Goal: Feedback & Contribution: Submit feedback/report problem

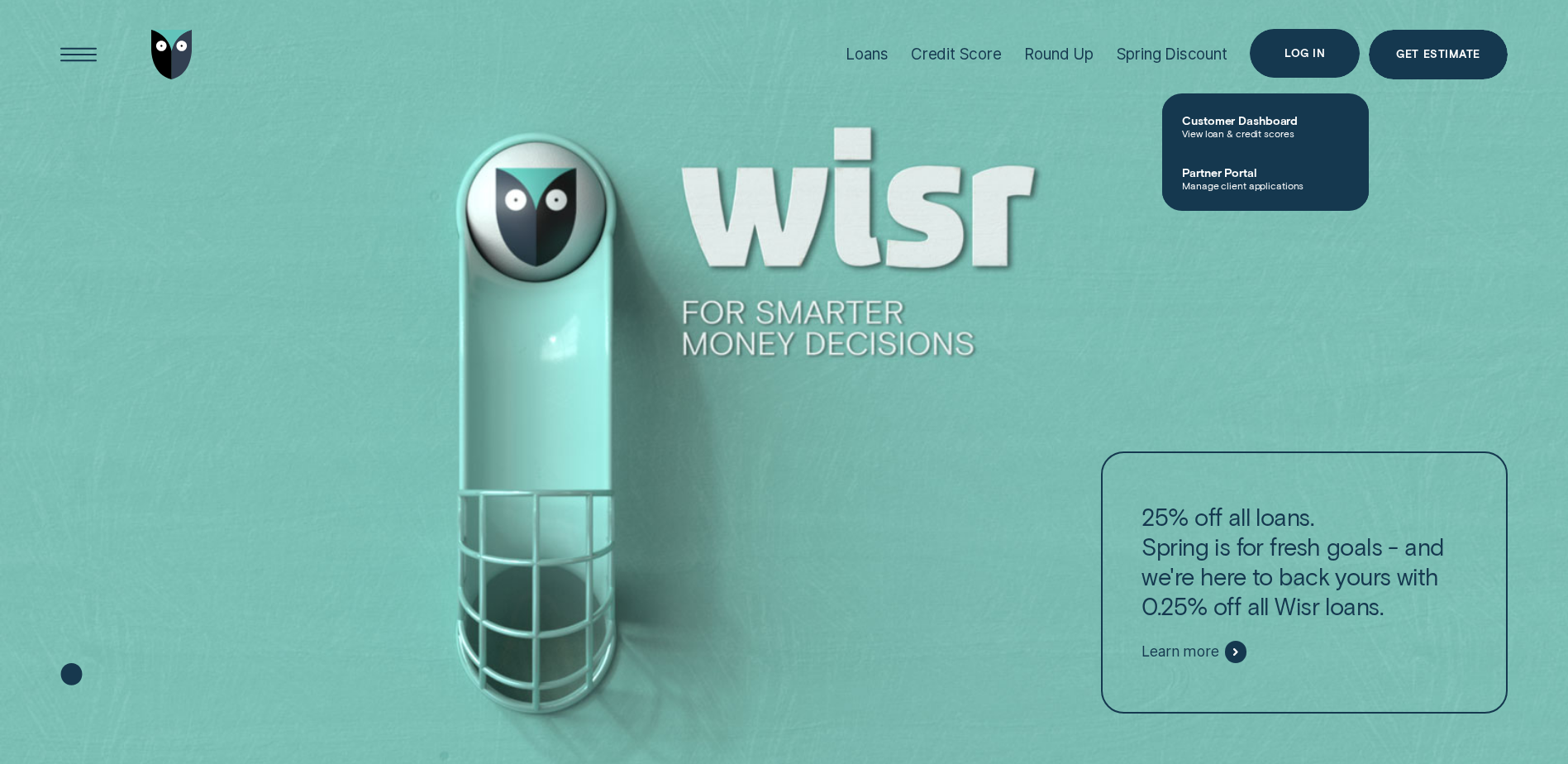
click at [1319, 51] on div "Log in" at bounding box center [1304, 53] width 41 height 9
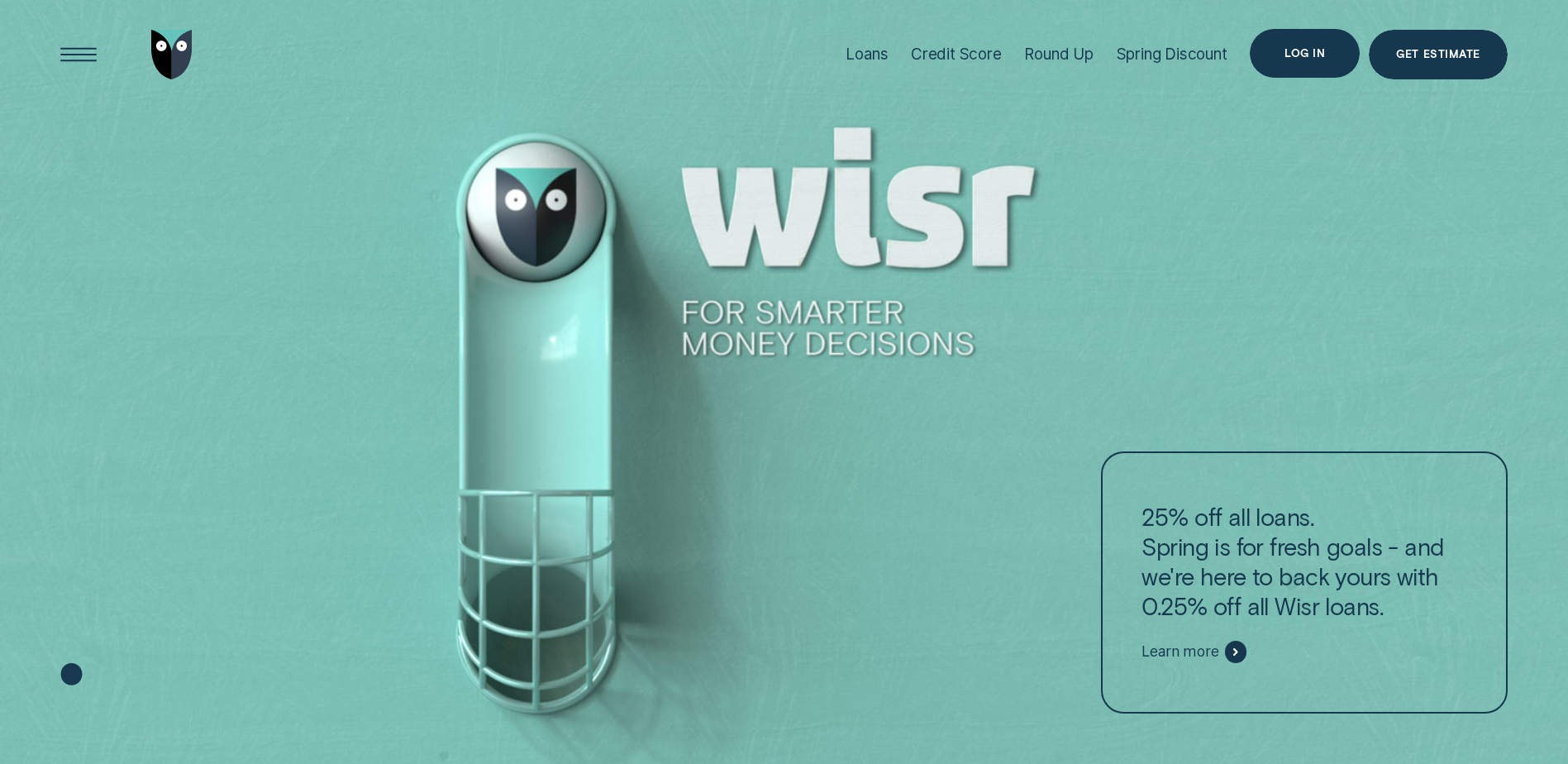
click at [1318, 54] on div "Log in" at bounding box center [1304, 53] width 41 height 9
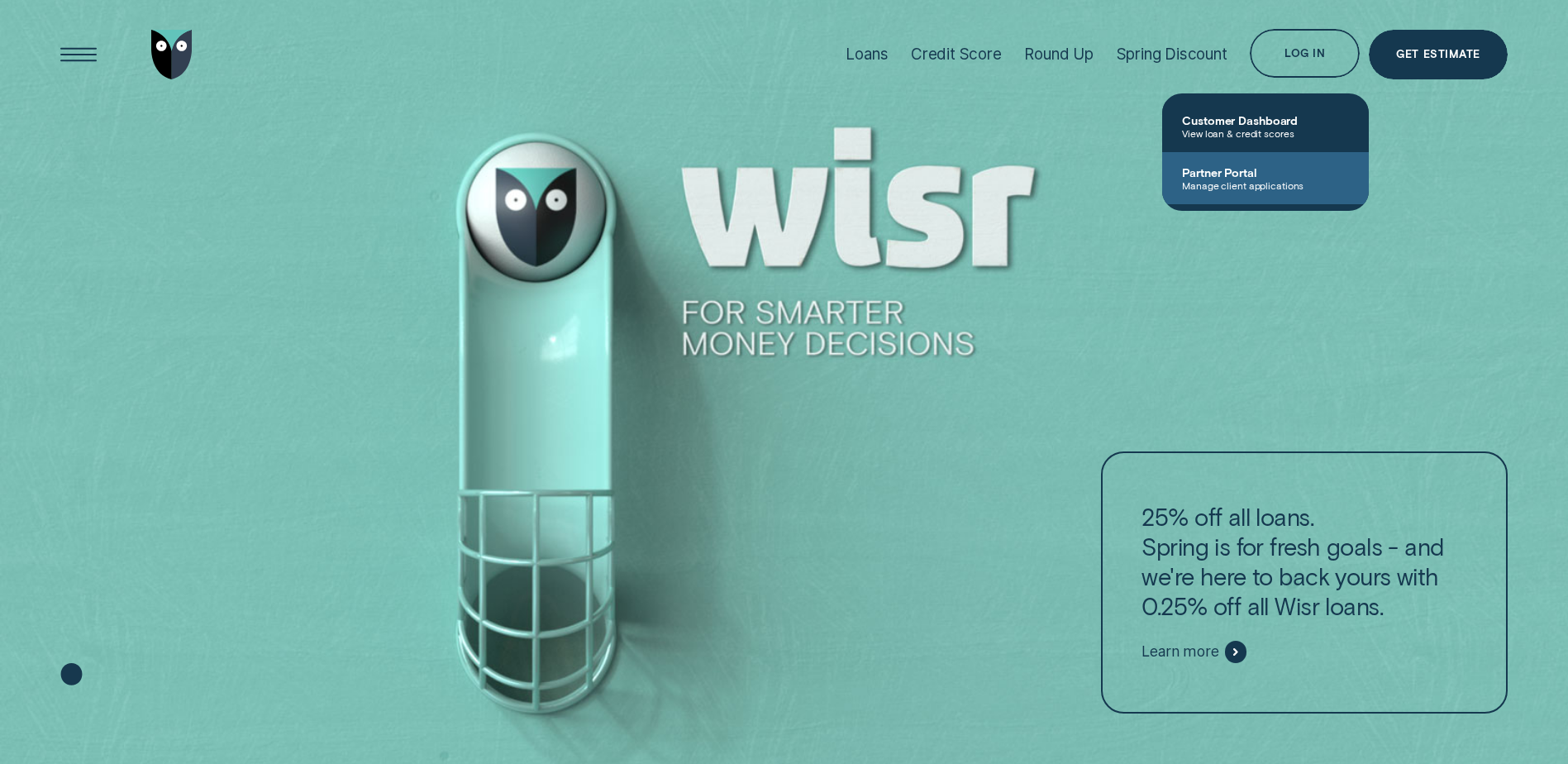
click at [1254, 171] on span "Partner Portal" at bounding box center [1265, 172] width 167 height 14
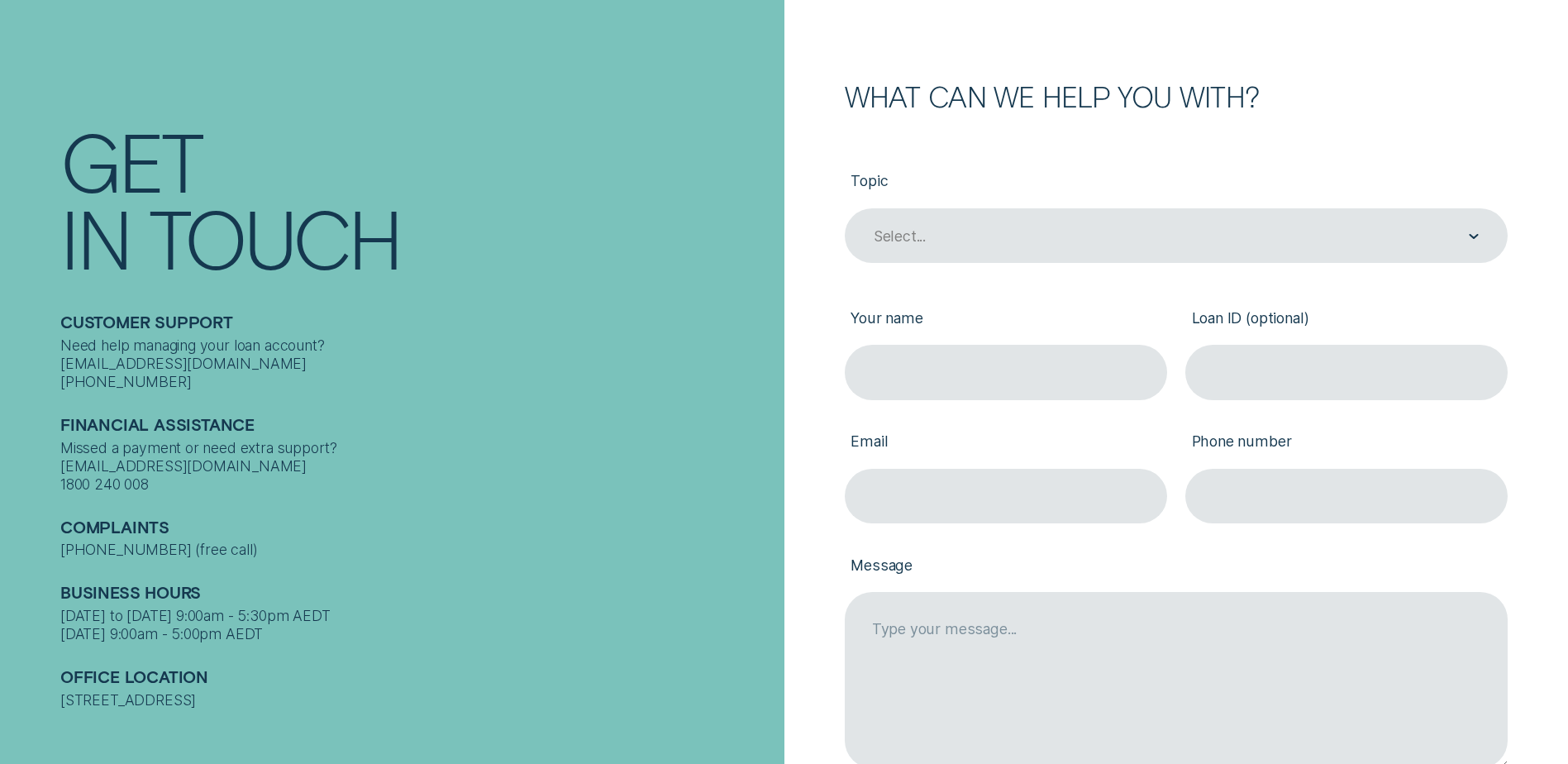
scroll to position [248, 0]
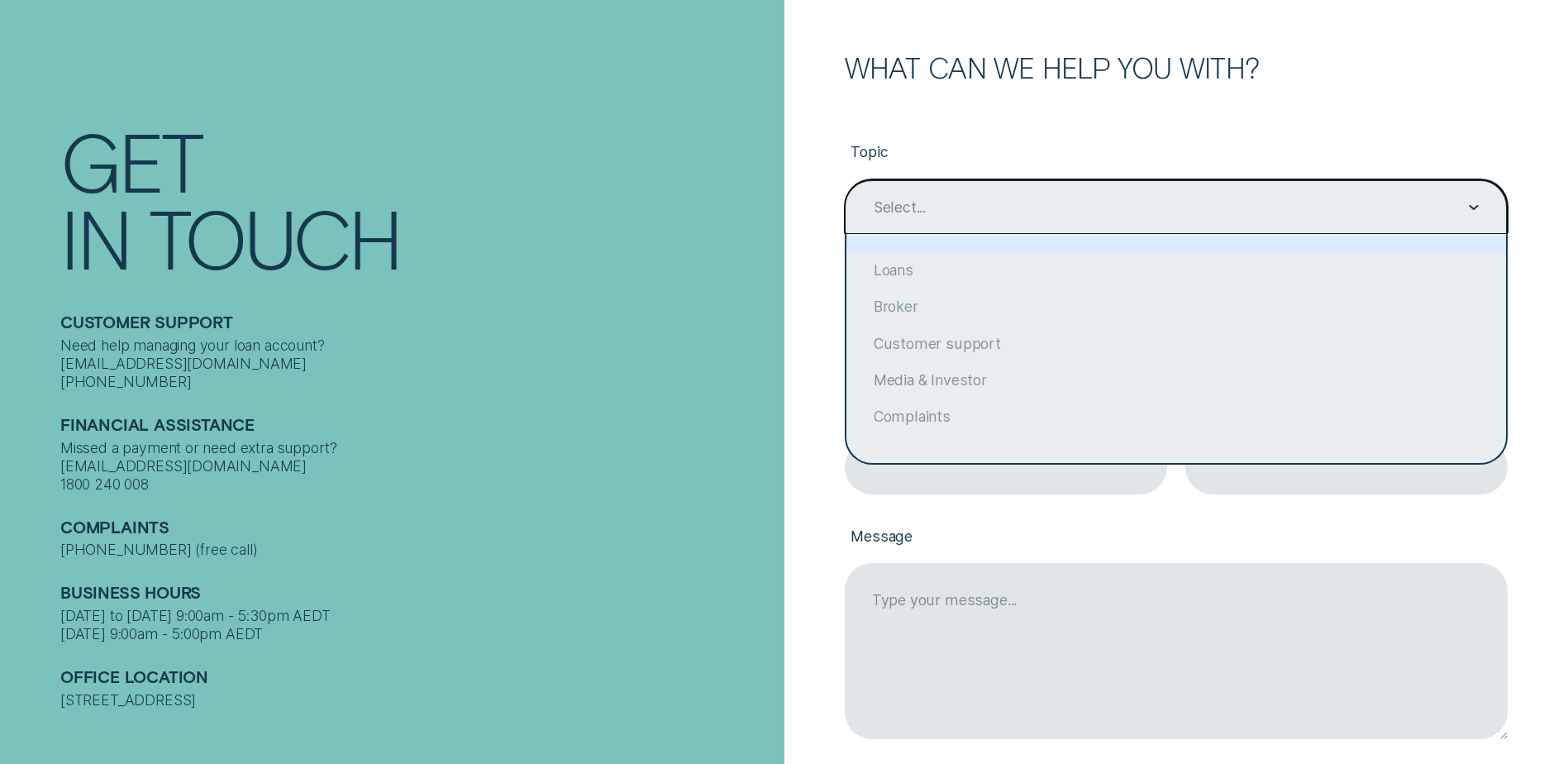
click at [1013, 221] on div "Select..." at bounding box center [1176, 206] width 663 height 54
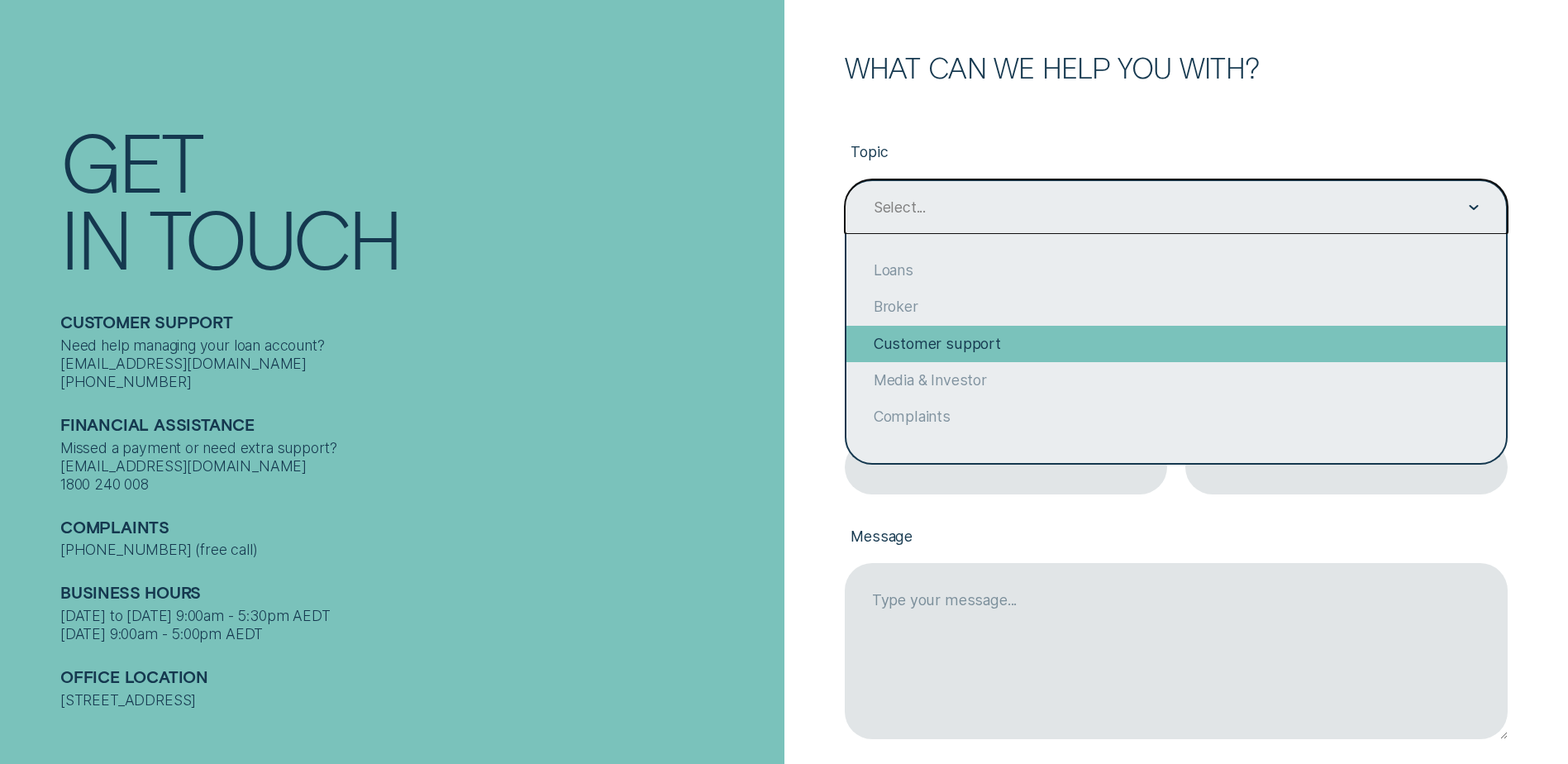
click at [999, 343] on div "Customer support" at bounding box center [1176, 344] width 660 height 36
type input "Customer support"
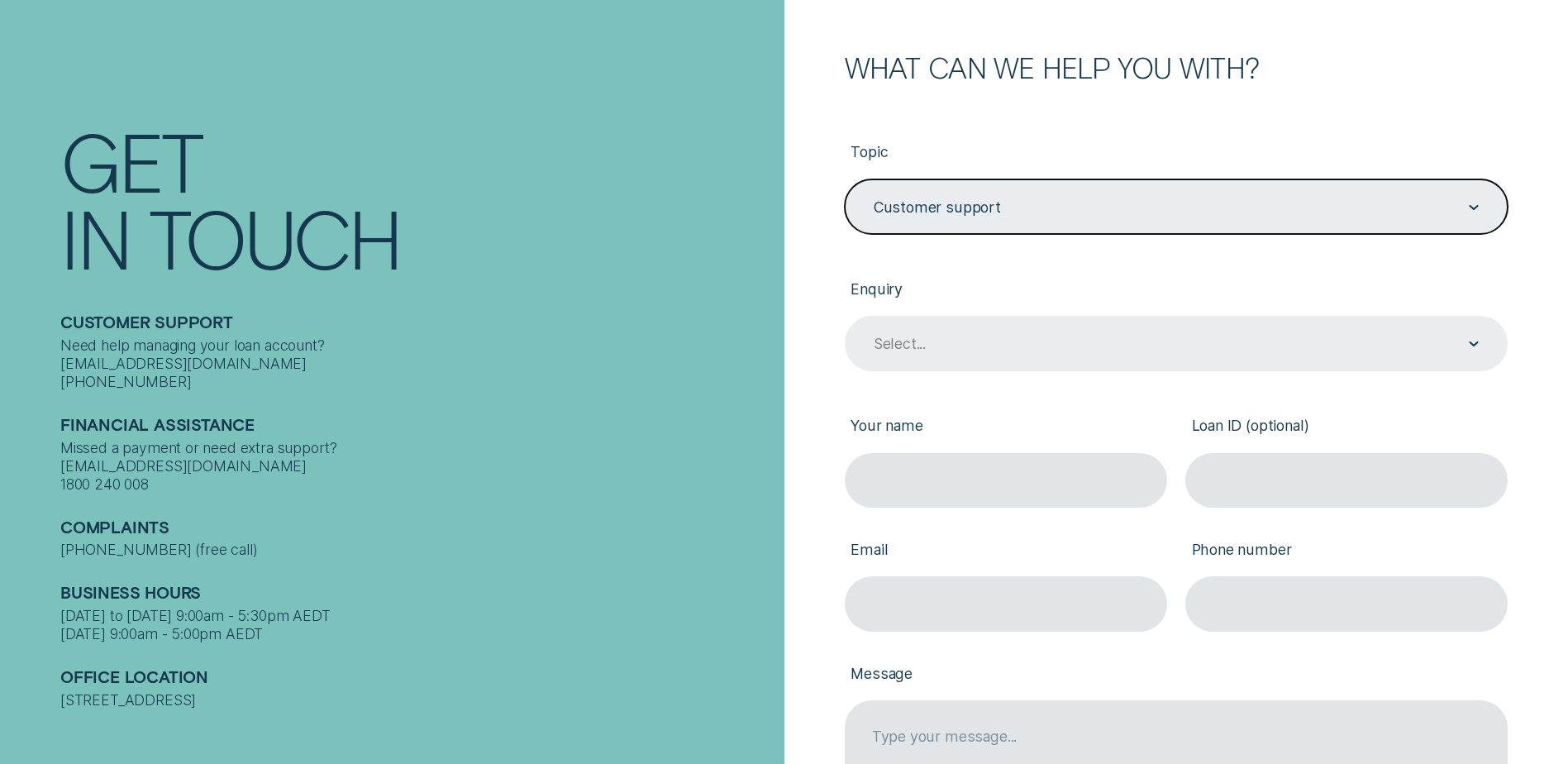
click at [956, 353] on div "Select..." at bounding box center [1175, 345] width 607 height 21
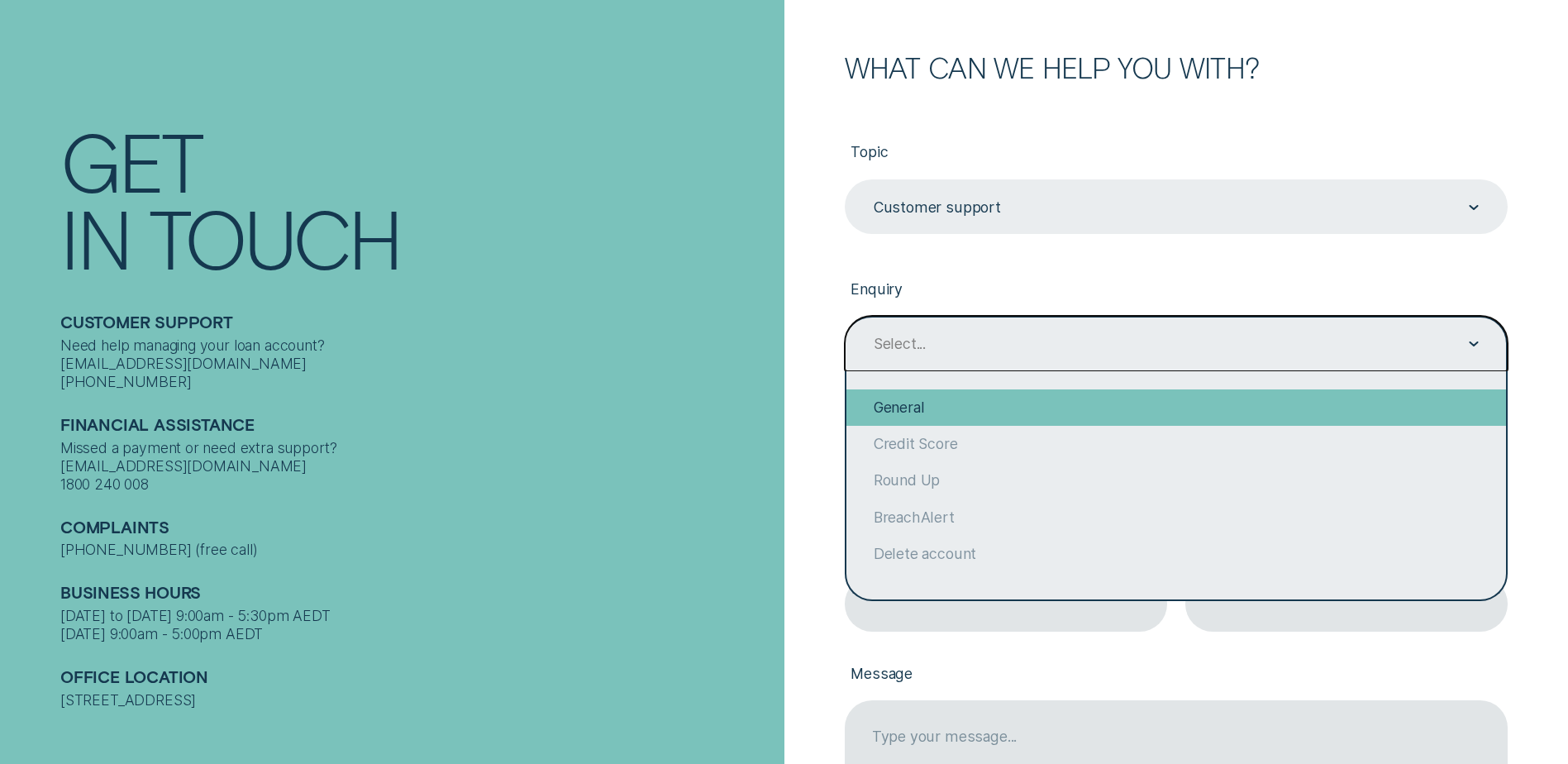
click at [941, 408] on div "General" at bounding box center [1176, 407] width 660 height 36
type input "General"
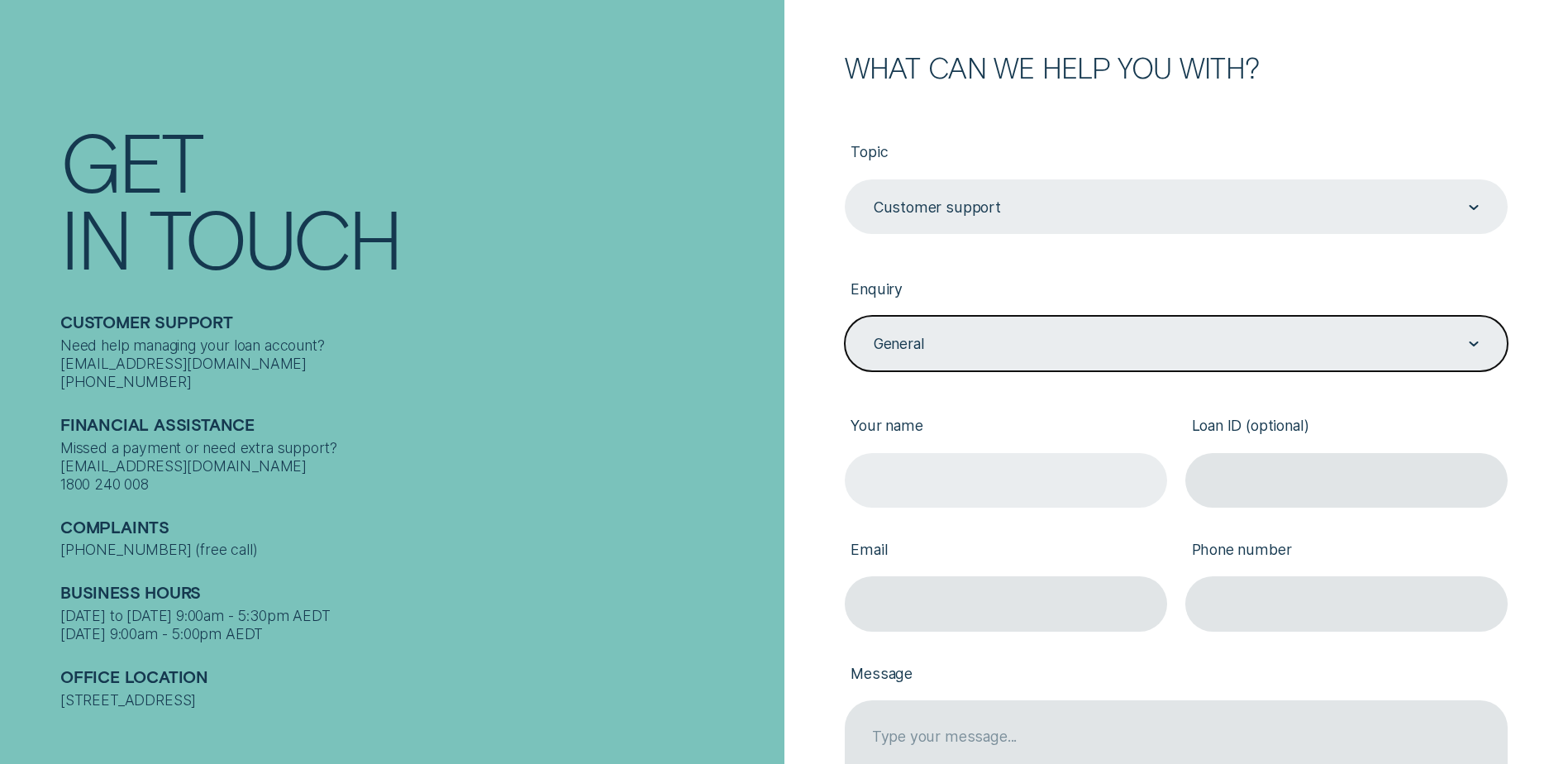
click at [915, 455] on input "Your name" at bounding box center [1006, 479] width 323 height 54
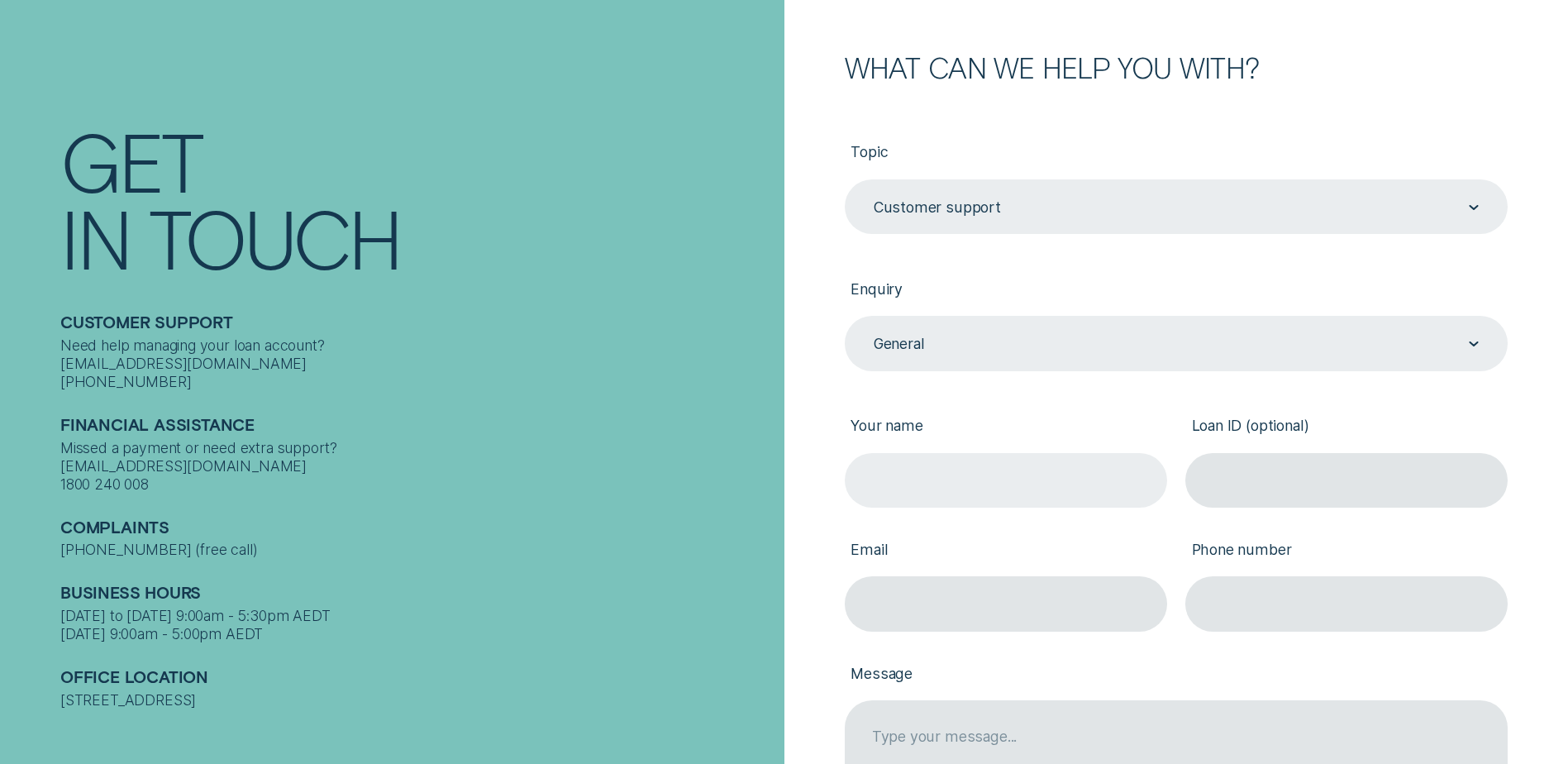
type input "Fernando Ricardo Baptista Guerreiro De Sousa"
type input "ricman@aussiebroadband.com.au"
type input "0437791428"
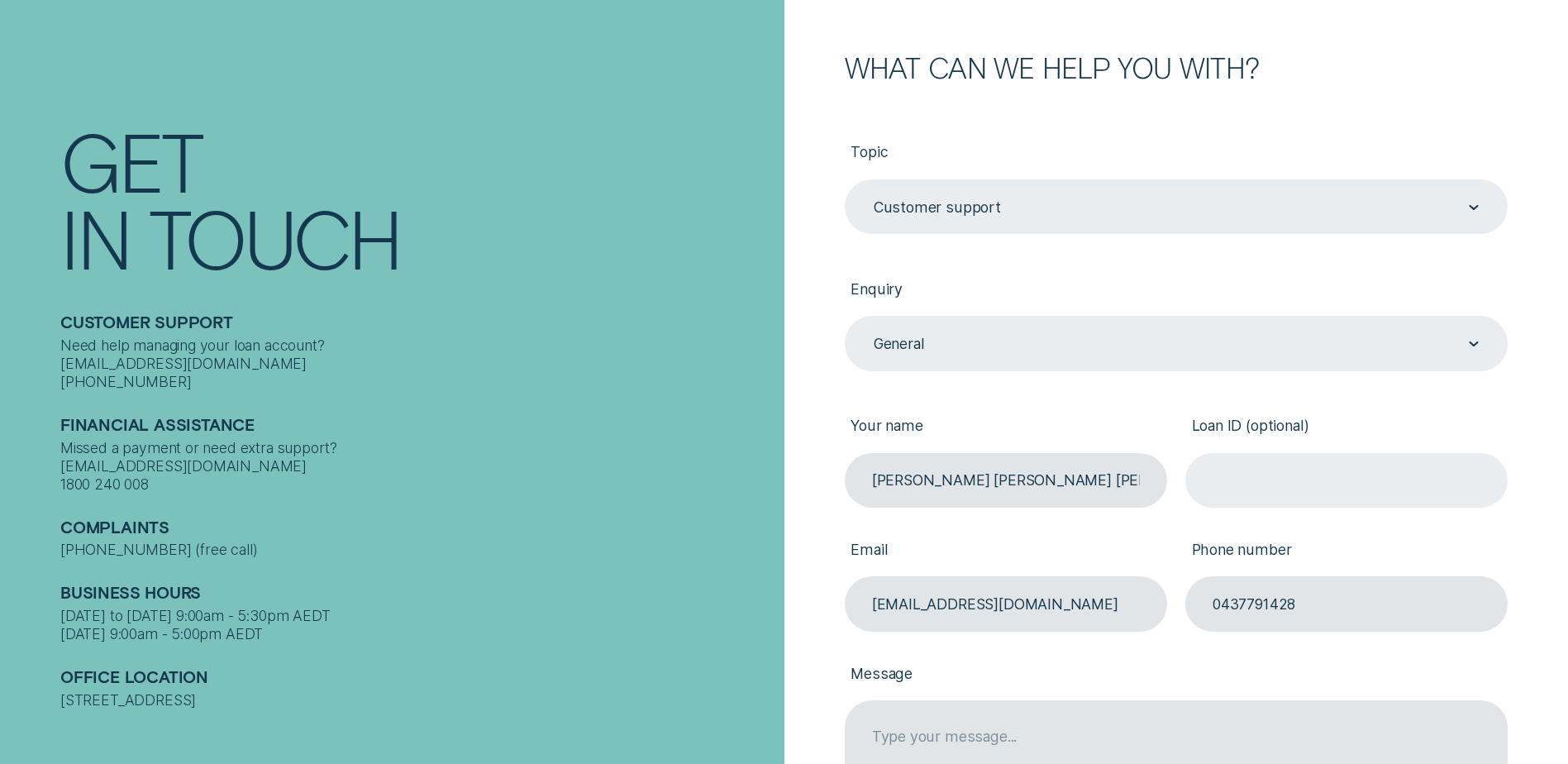
click at [1241, 491] on input "Loan ID (optional)" at bounding box center [1347, 479] width 323 height 54
click at [1115, 606] on input "ricman@aussiebroadband.com.au" at bounding box center [1006, 603] width 323 height 54
click at [923, 593] on input "ricman@aussiebroadband.com.au" at bounding box center [1006, 603] width 323 height 54
click at [1077, 605] on input "ricsousa65@aussiebroadband.com.au" at bounding box center [1006, 603] width 323 height 54
click at [1062, 612] on input "ricsousa65@gmail.com.au" at bounding box center [1006, 603] width 323 height 54
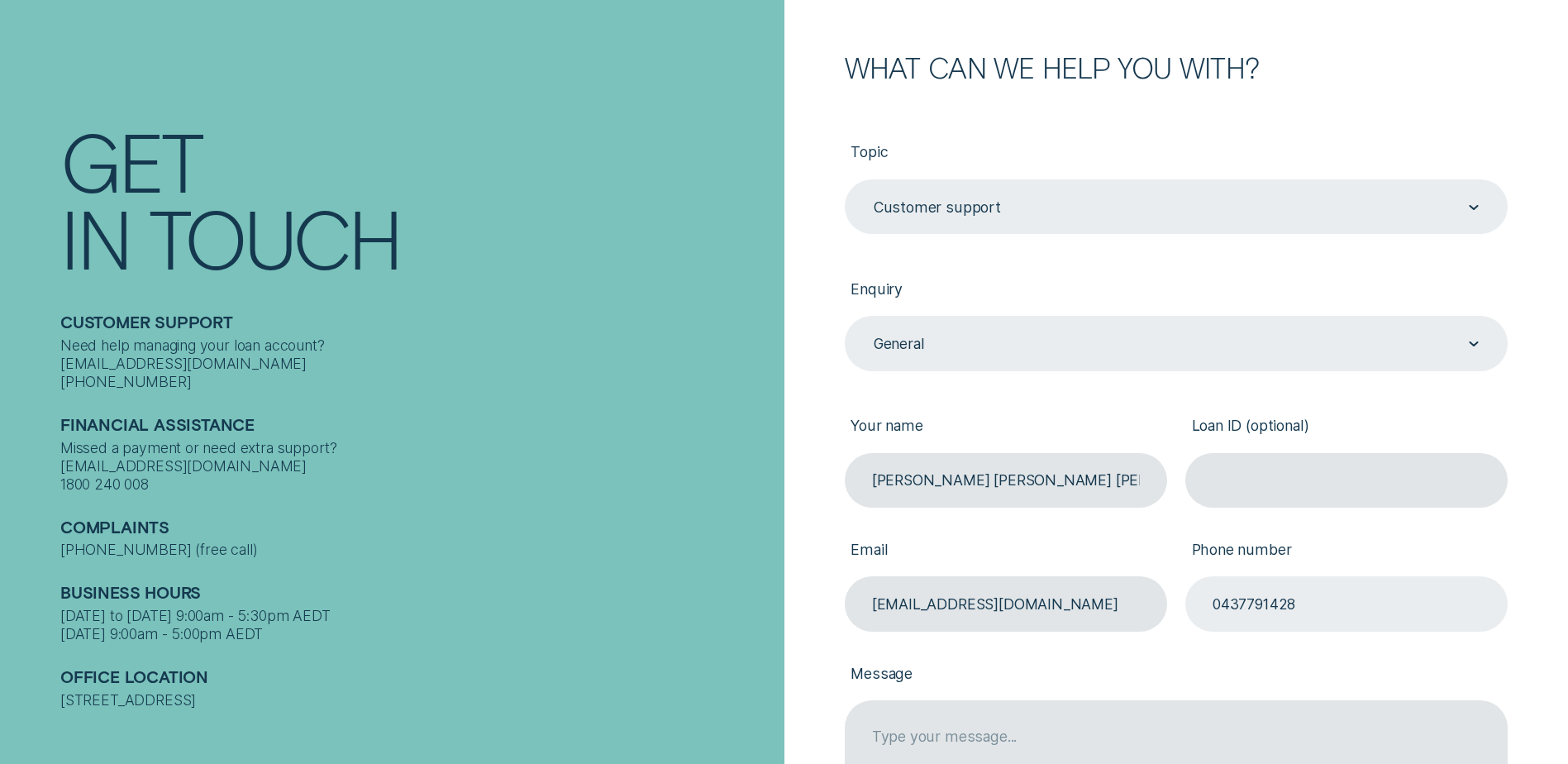
type input "[EMAIL_ADDRESS][DOMAIN_NAME]"
click at [1263, 603] on input "0437791428" at bounding box center [1347, 603] width 323 height 54
drag, startPoint x: 1231, startPoint y: 605, endPoint x: 1241, endPoint y: 606, distance: 10.0
click at [1231, 605] on input "0437791428" at bounding box center [1347, 603] width 323 height 54
click at [1243, 606] on input "0437791428" at bounding box center [1347, 603] width 323 height 54
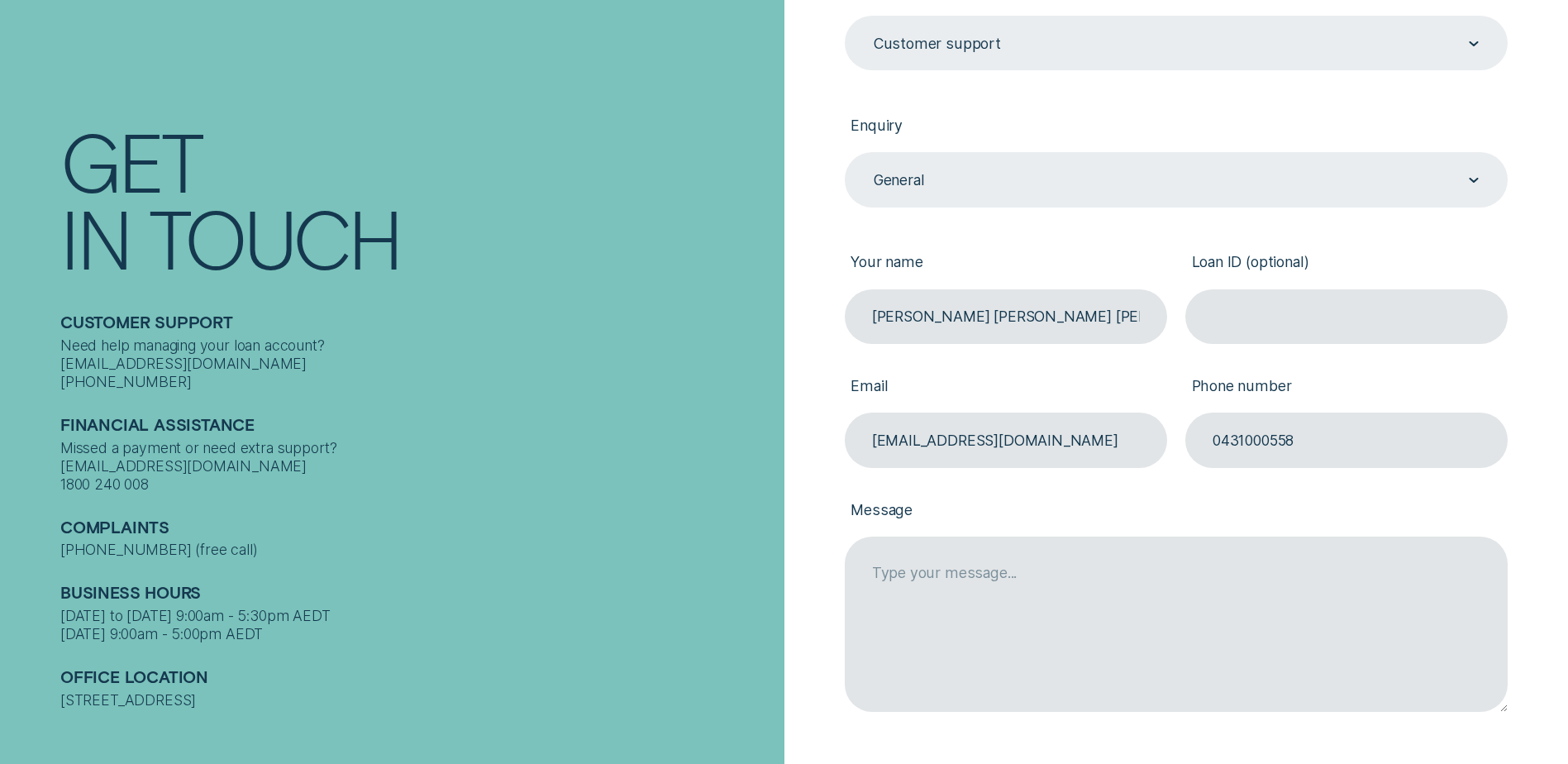
scroll to position [413, 0]
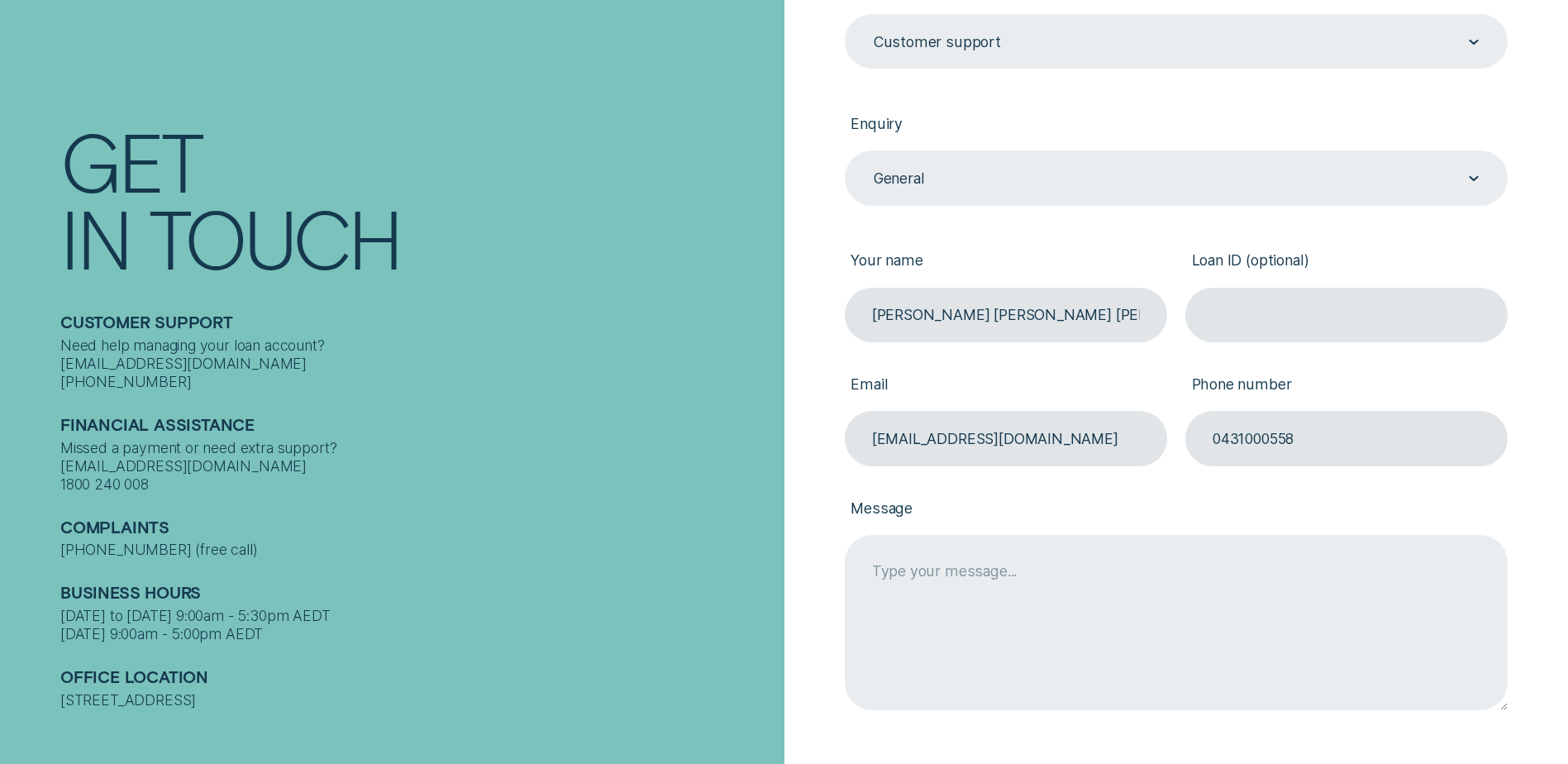
type input "0431000558"
click at [885, 588] on textarea "Message" at bounding box center [1176, 622] width 663 height 176
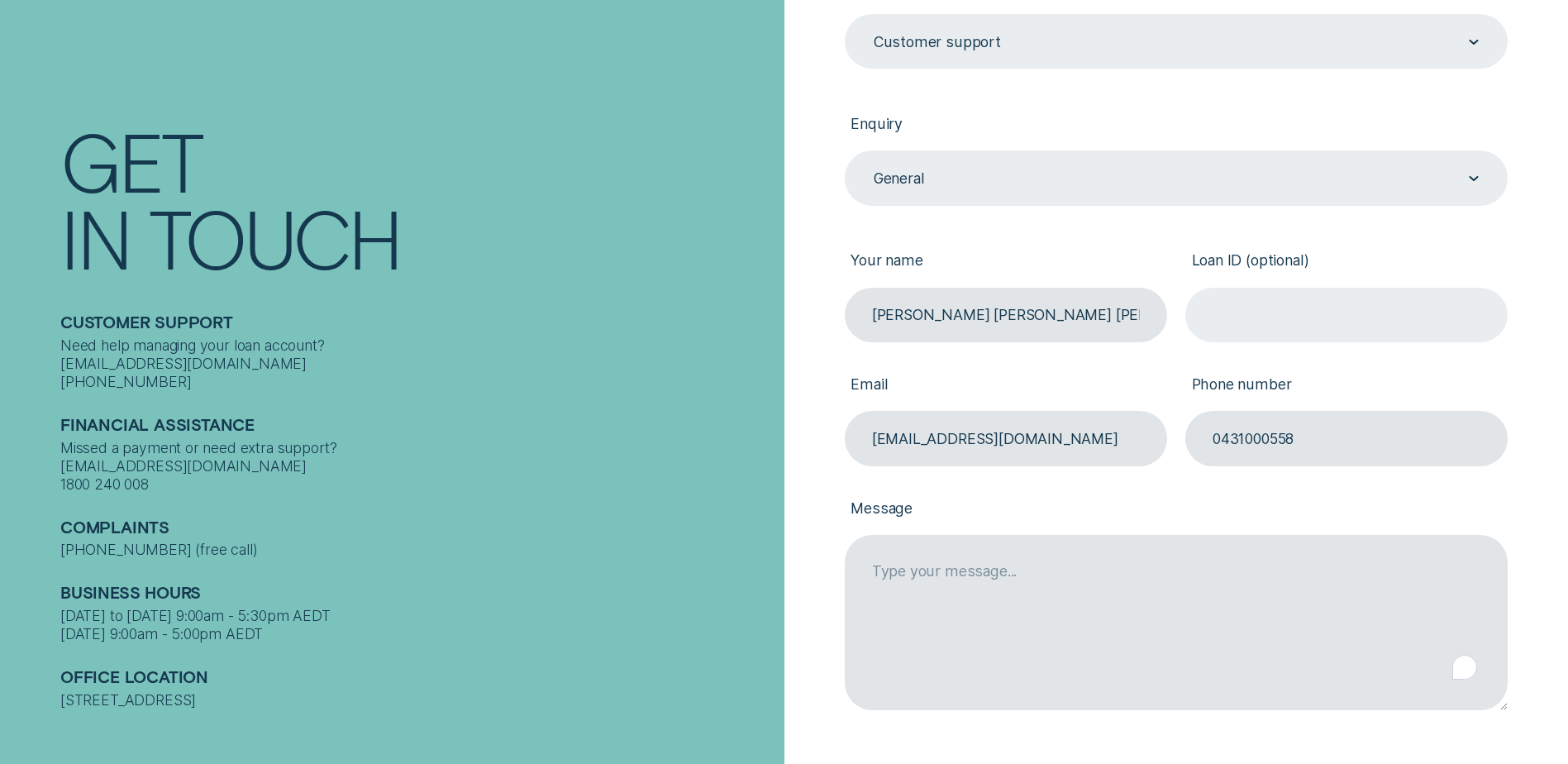
click at [1256, 322] on input "Loan ID (optional)" at bounding box center [1347, 314] width 323 height 54
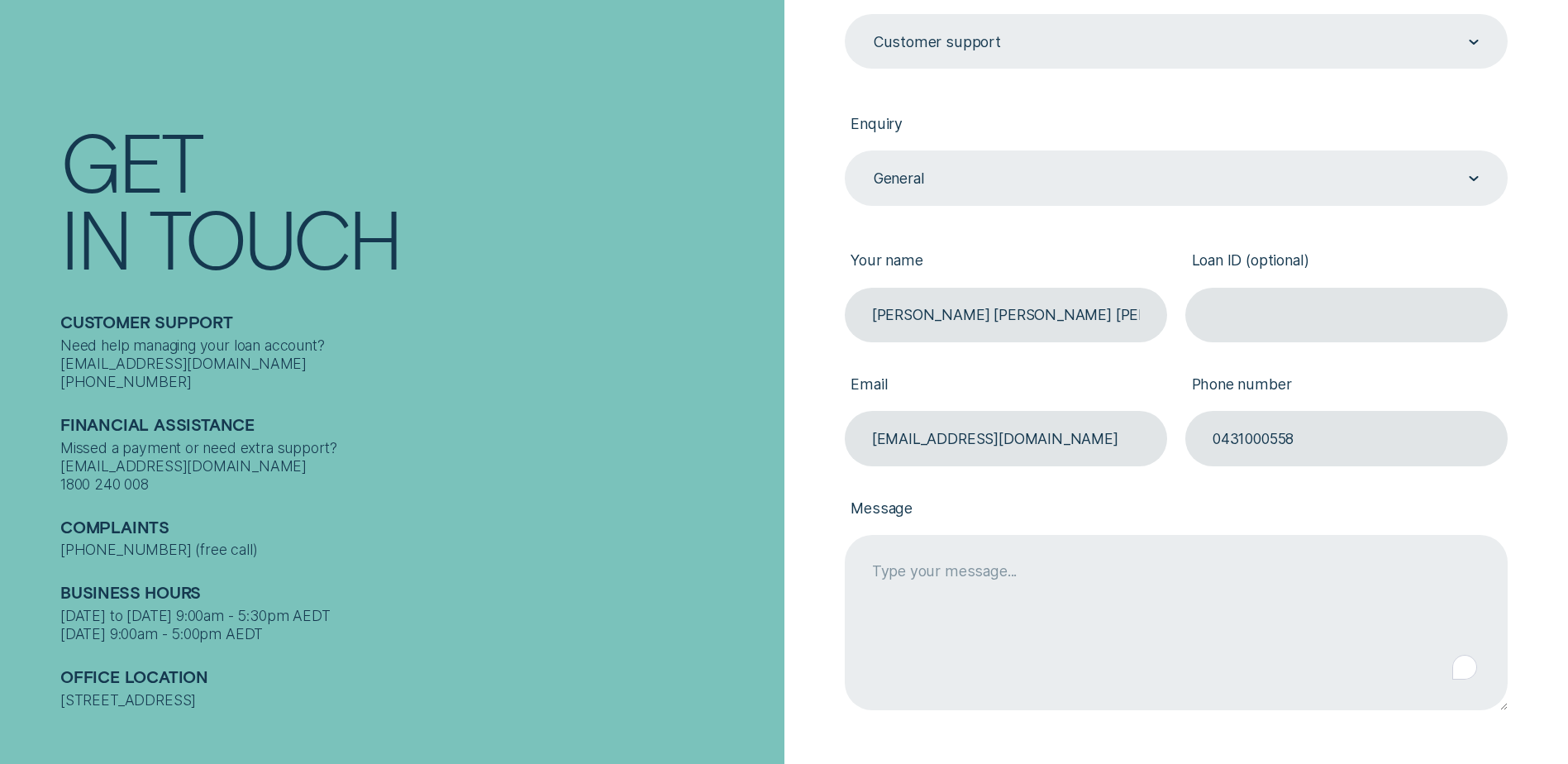
click at [912, 581] on textarea "Message" at bounding box center [1176, 622] width 663 height 176
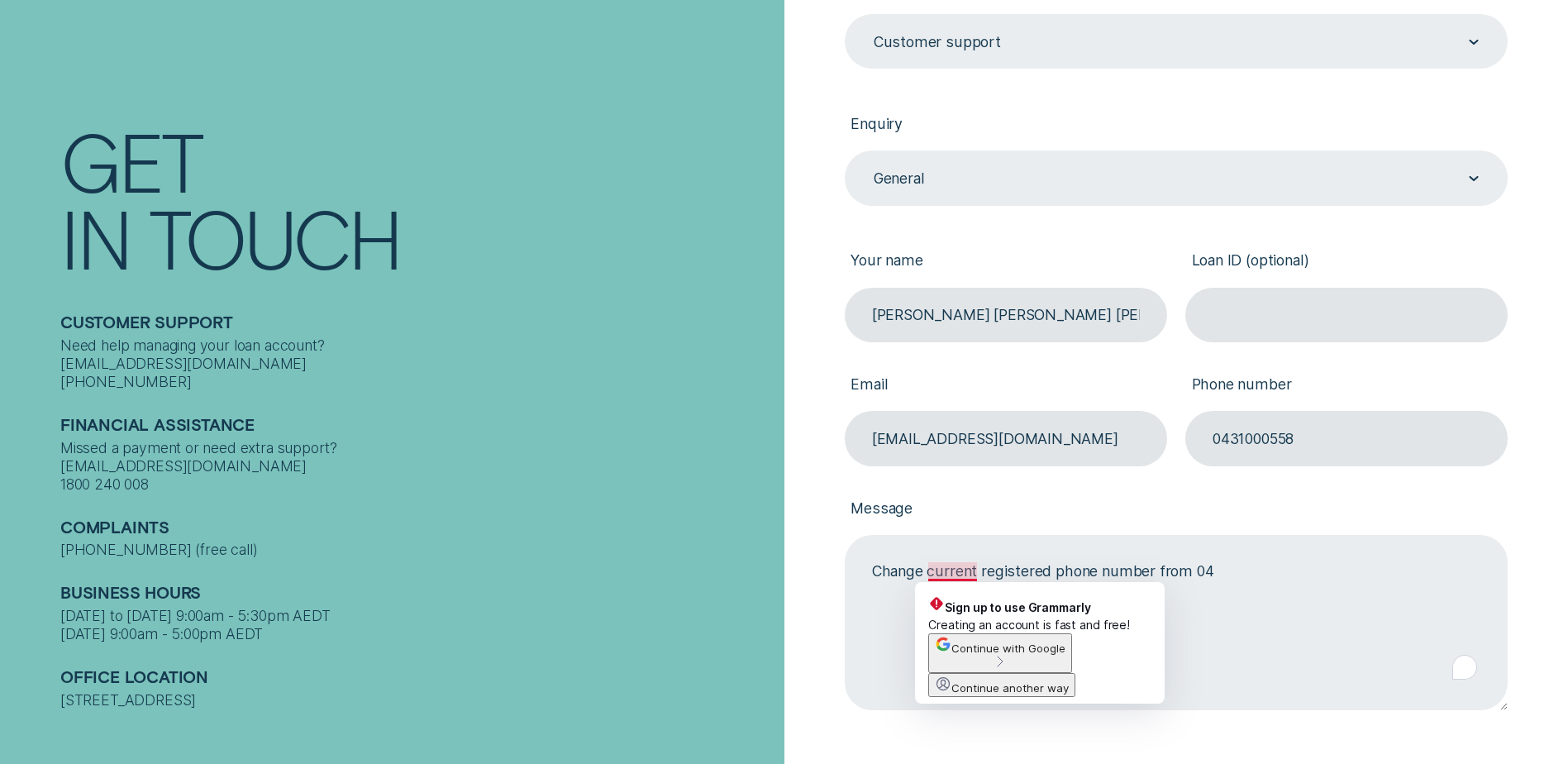
click at [928, 578] on textarea "Change current registered phone number from 04" at bounding box center [1176, 622] width 663 height 176
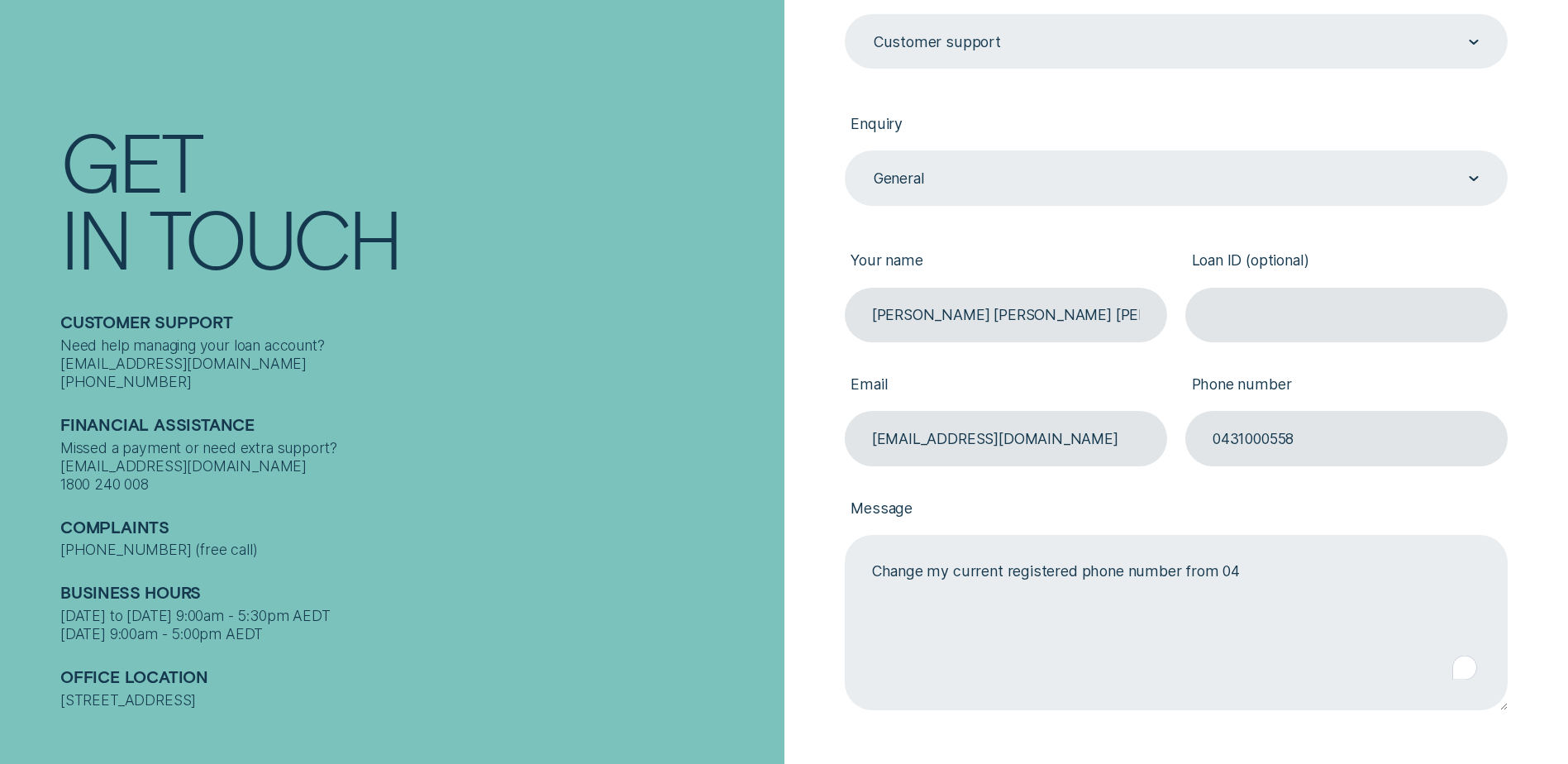
click at [1251, 568] on textarea "Change my current registered phone number from 04" at bounding box center [1176, 622] width 663 height 176
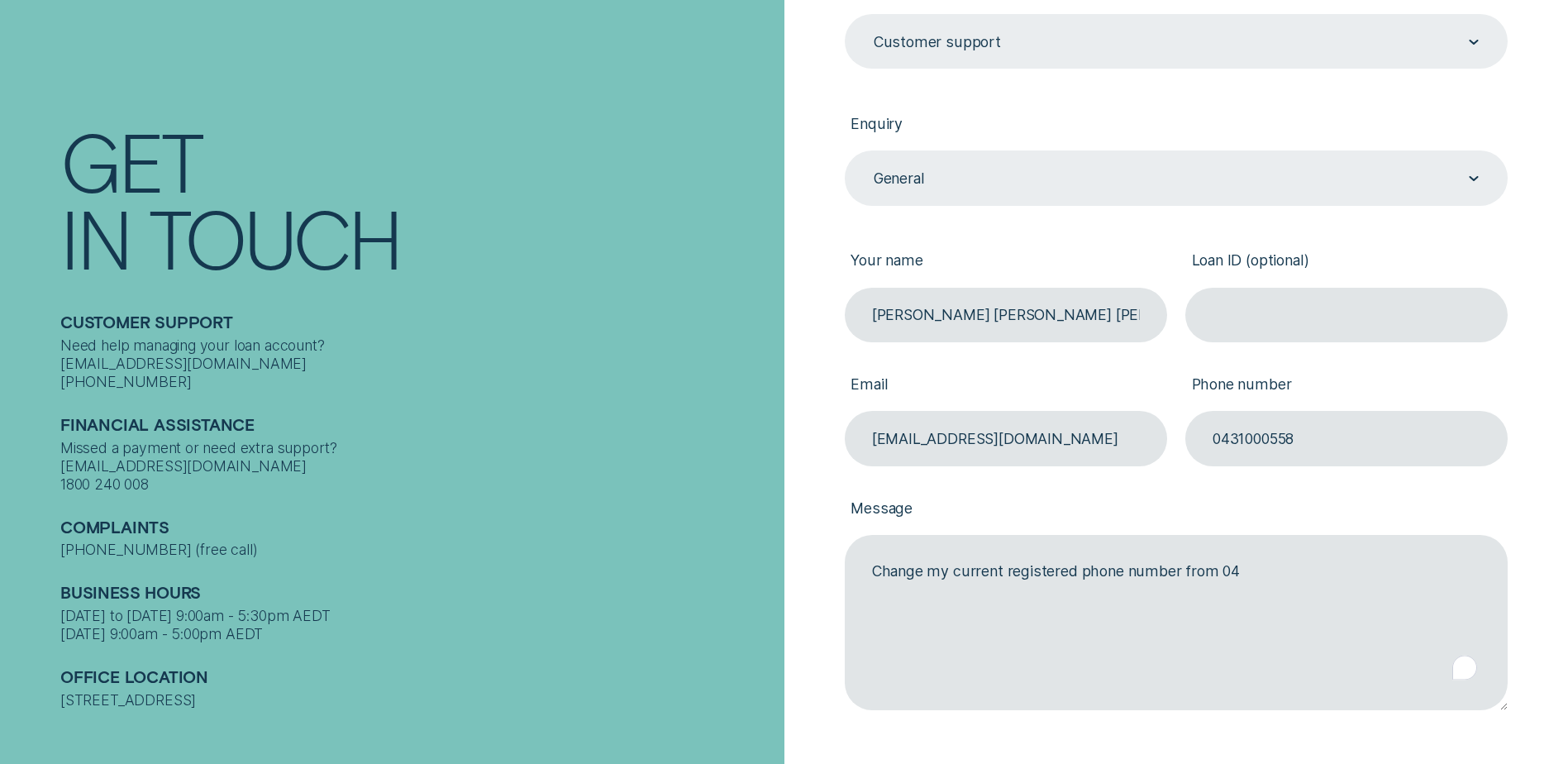
type textarea "Change my current registered phone number from 04"
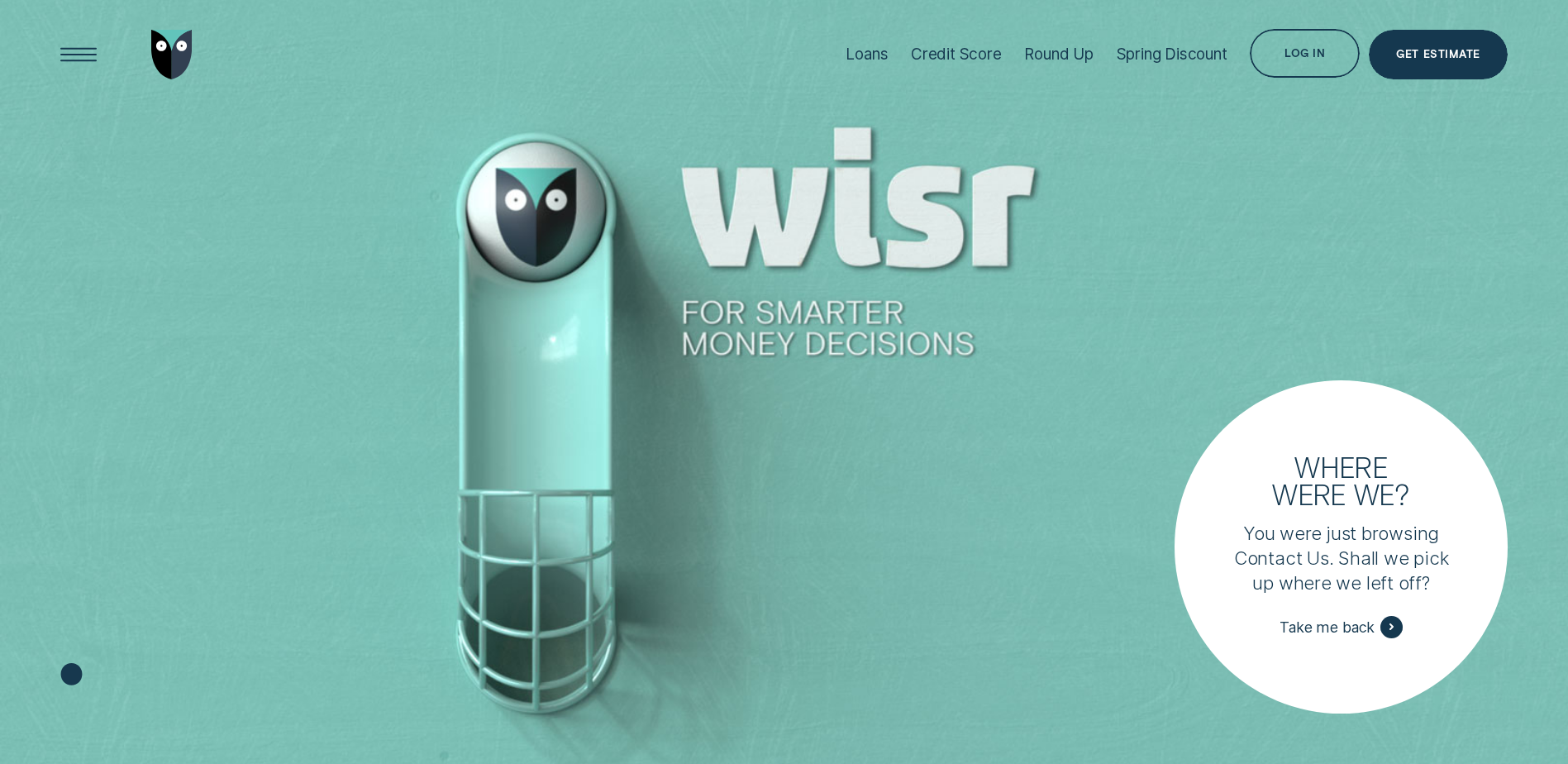
click at [1311, 55] on div "Log in" at bounding box center [1304, 55] width 41 height 9
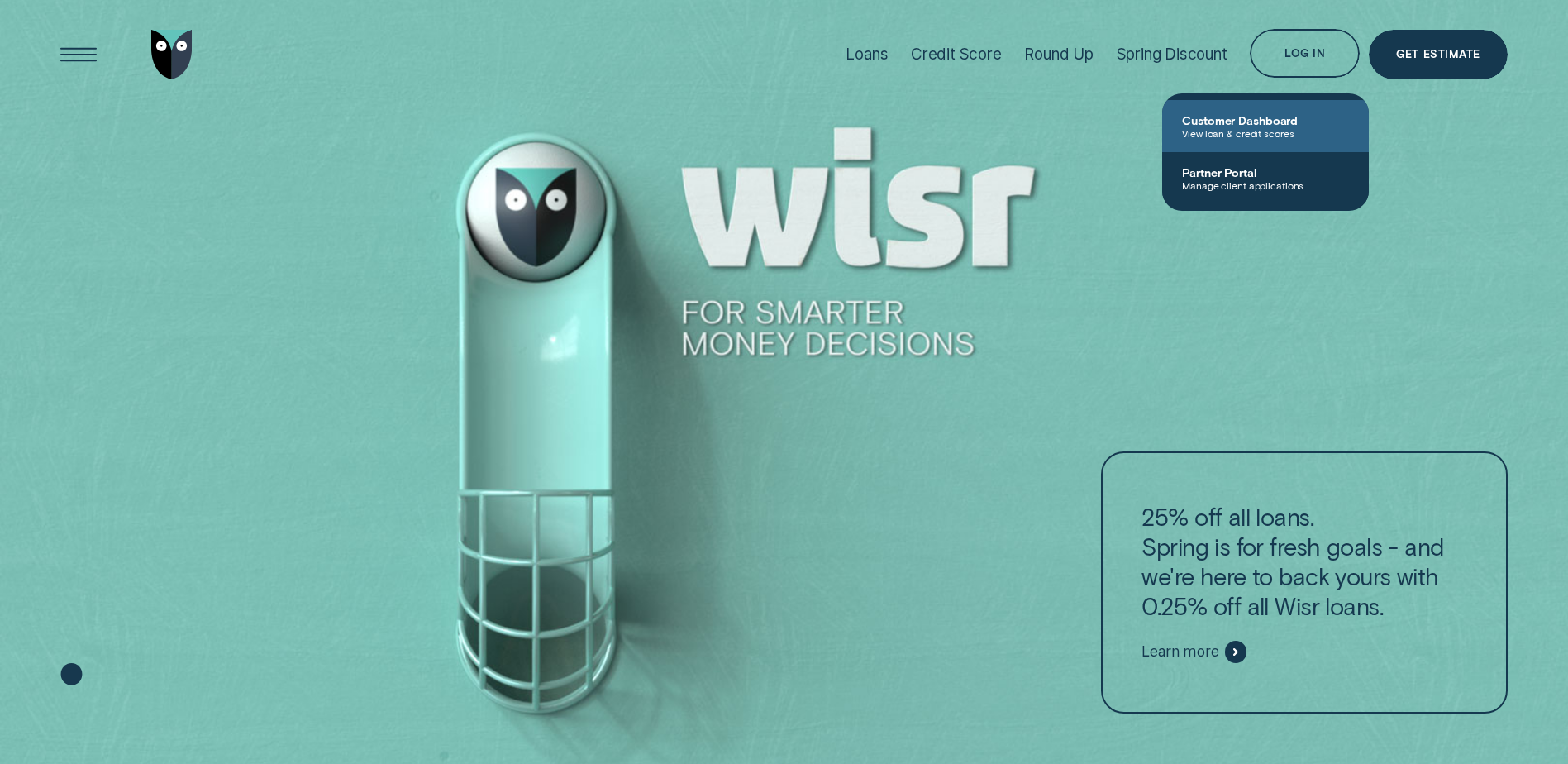
click at [1261, 122] on span "Customer Dashboard" at bounding box center [1265, 120] width 167 height 14
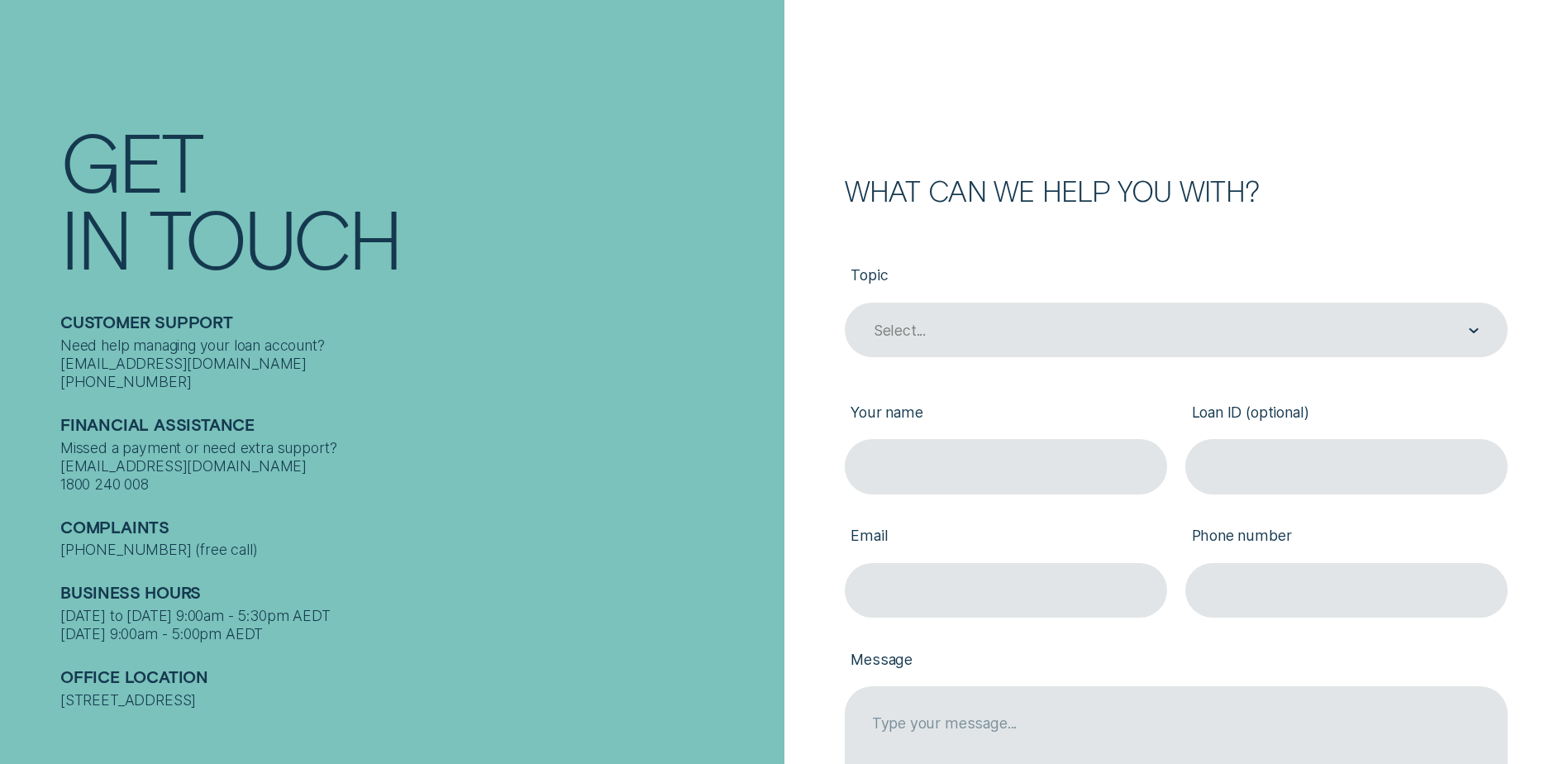
scroll to position [165, 0]
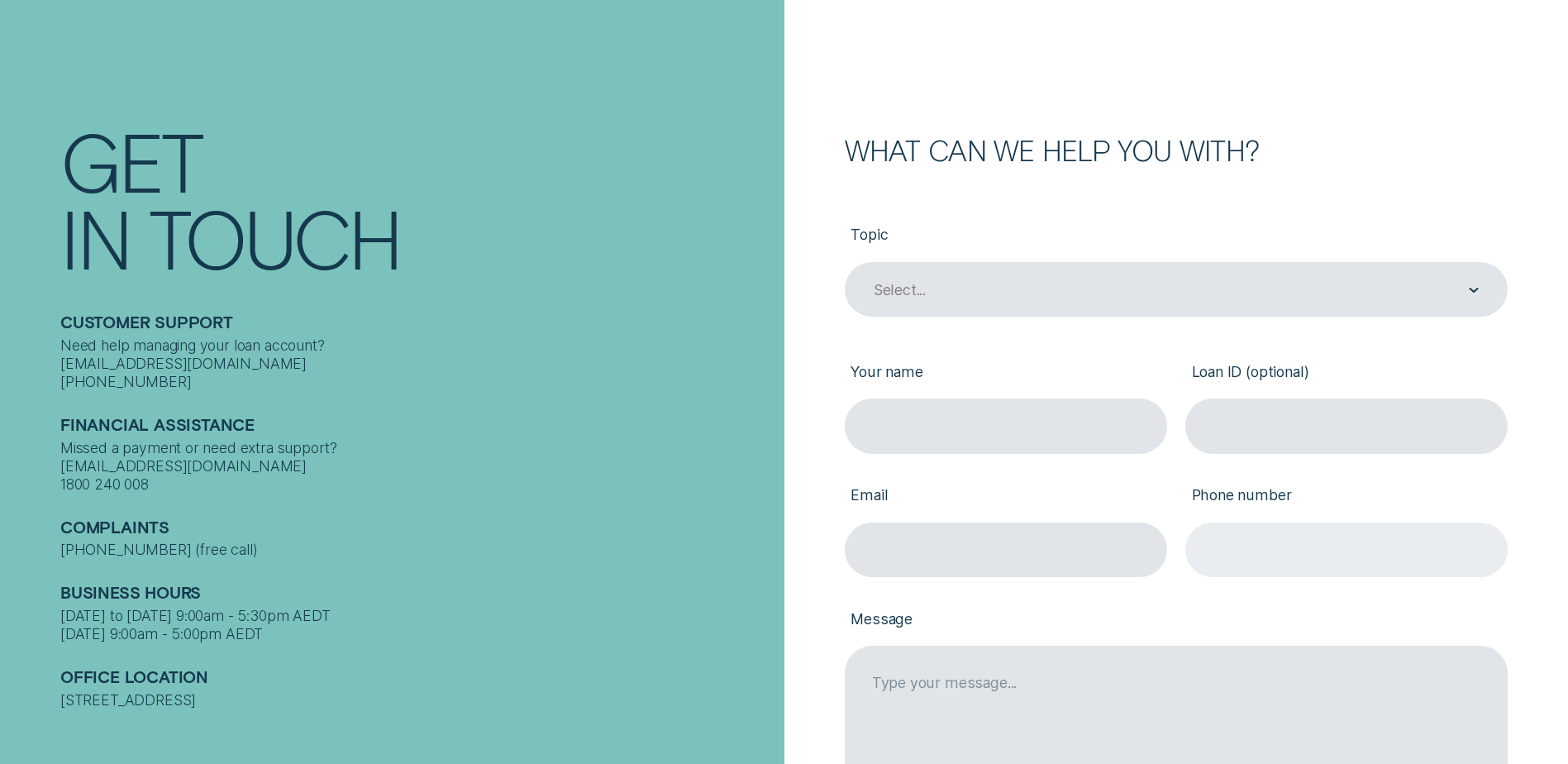
drag, startPoint x: 1214, startPoint y: 563, endPoint x: 1217, endPoint y: 548, distance: 15.3
click at [1214, 563] on input "Phone number" at bounding box center [1347, 549] width 323 height 54
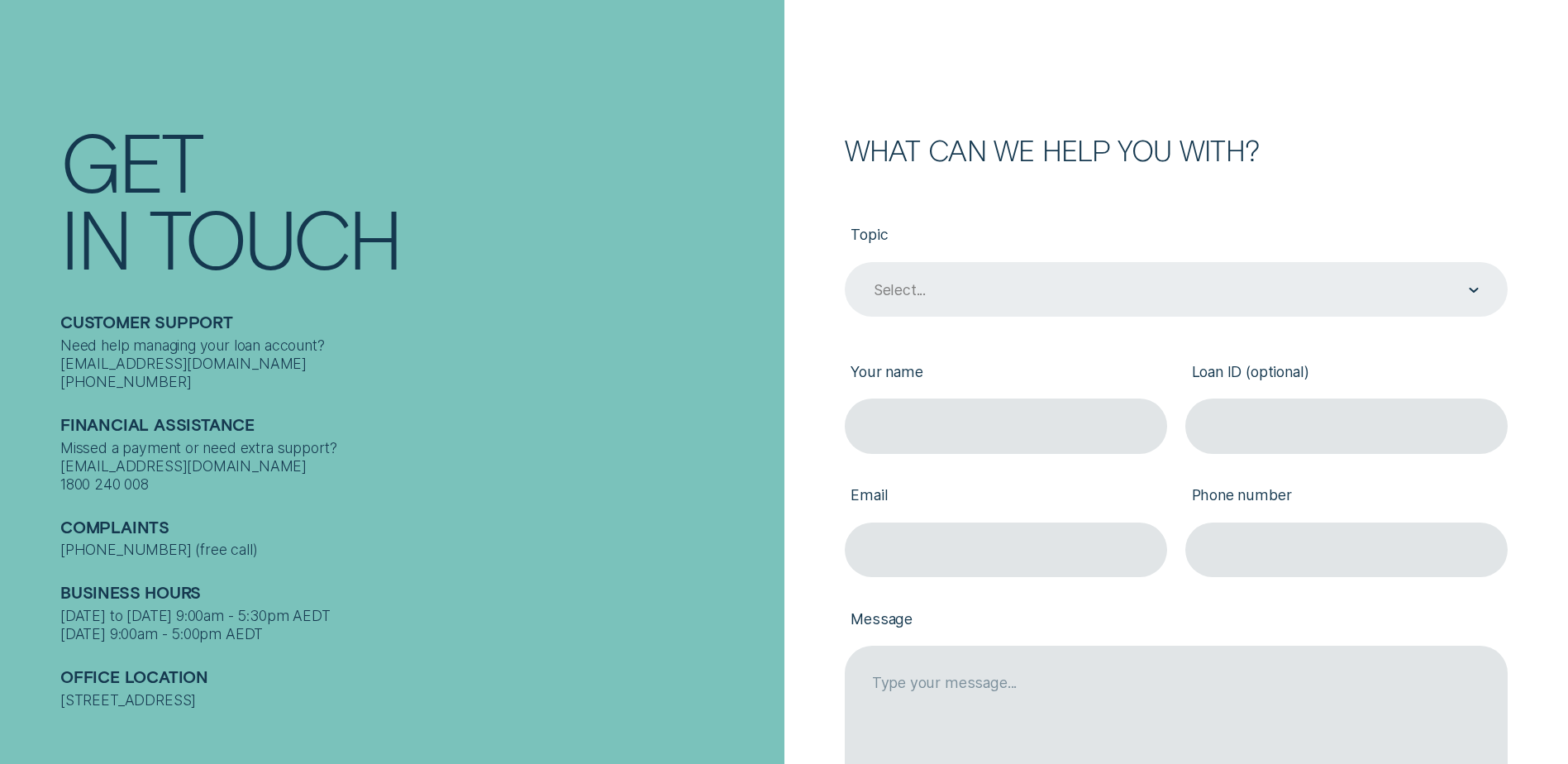
click at [1018, 281] on div "Select..." at bounding box center [1175, 289] width 607 height 21
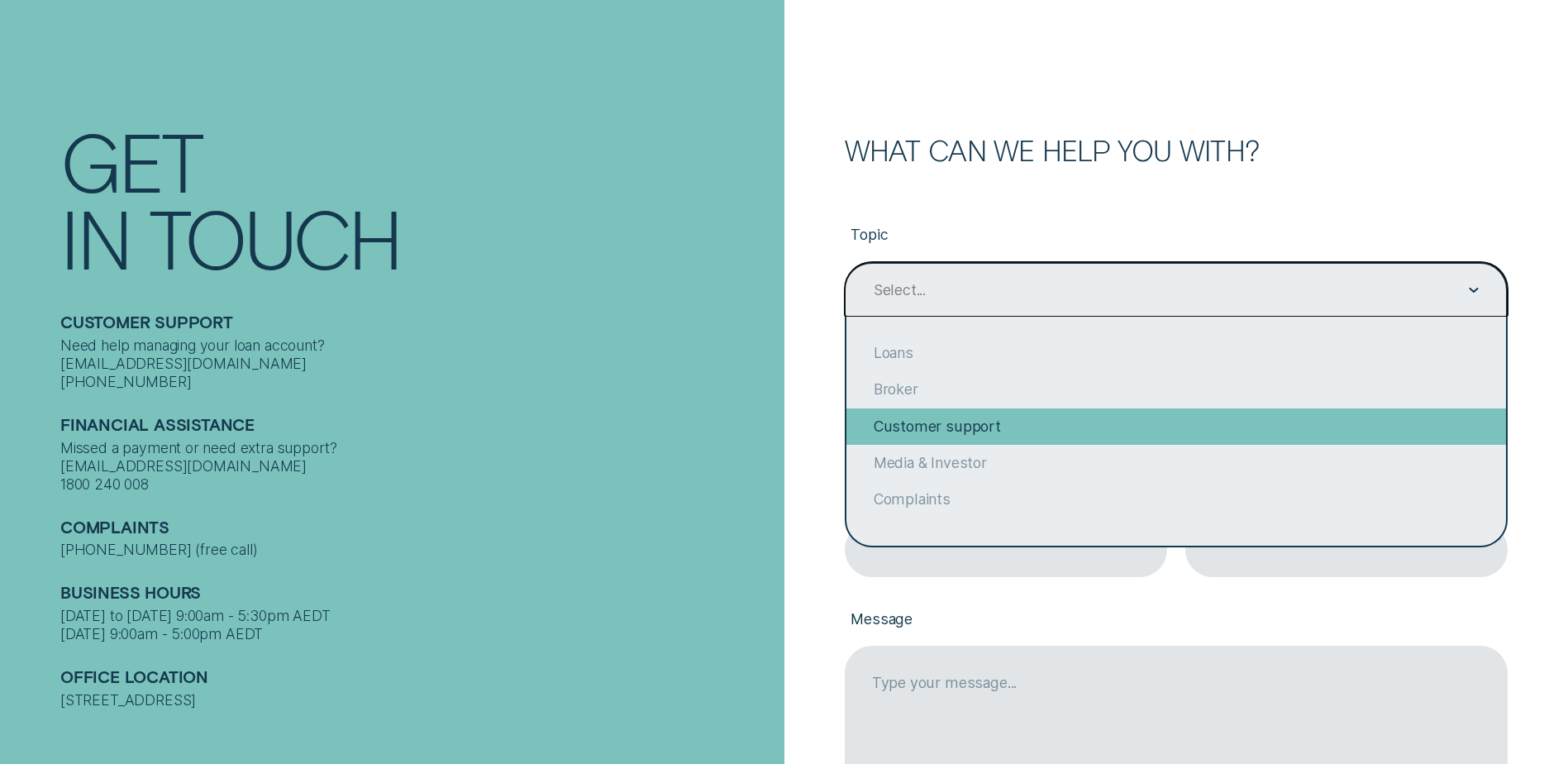
click at [974, 432] on div "Customer support" at bounding box center [1176, 426] width 660 height 36
type input "Customer support"
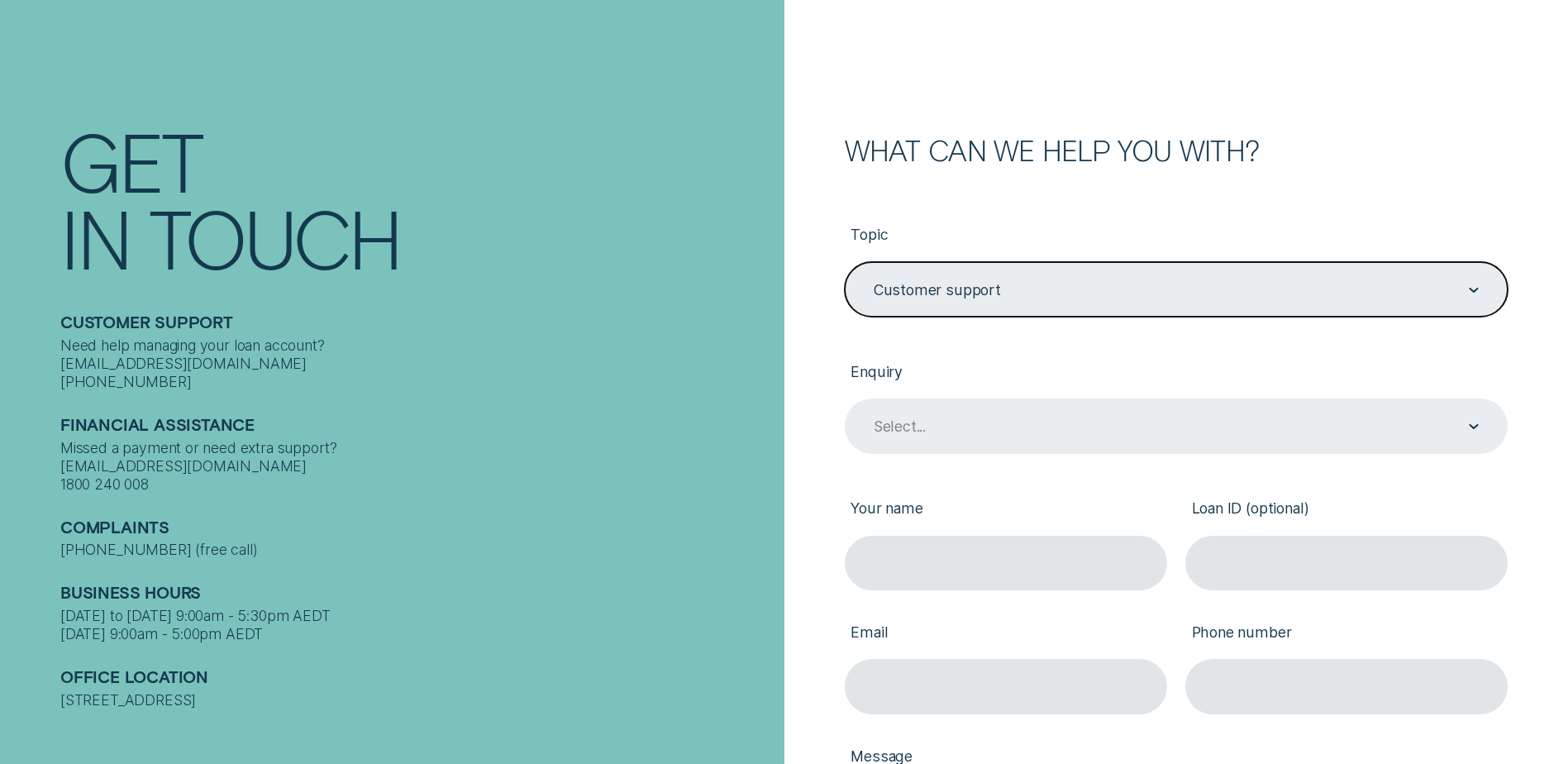
click at [974, 424] on div "Select..." at bounding box center [1175, 427] width 607 height 21
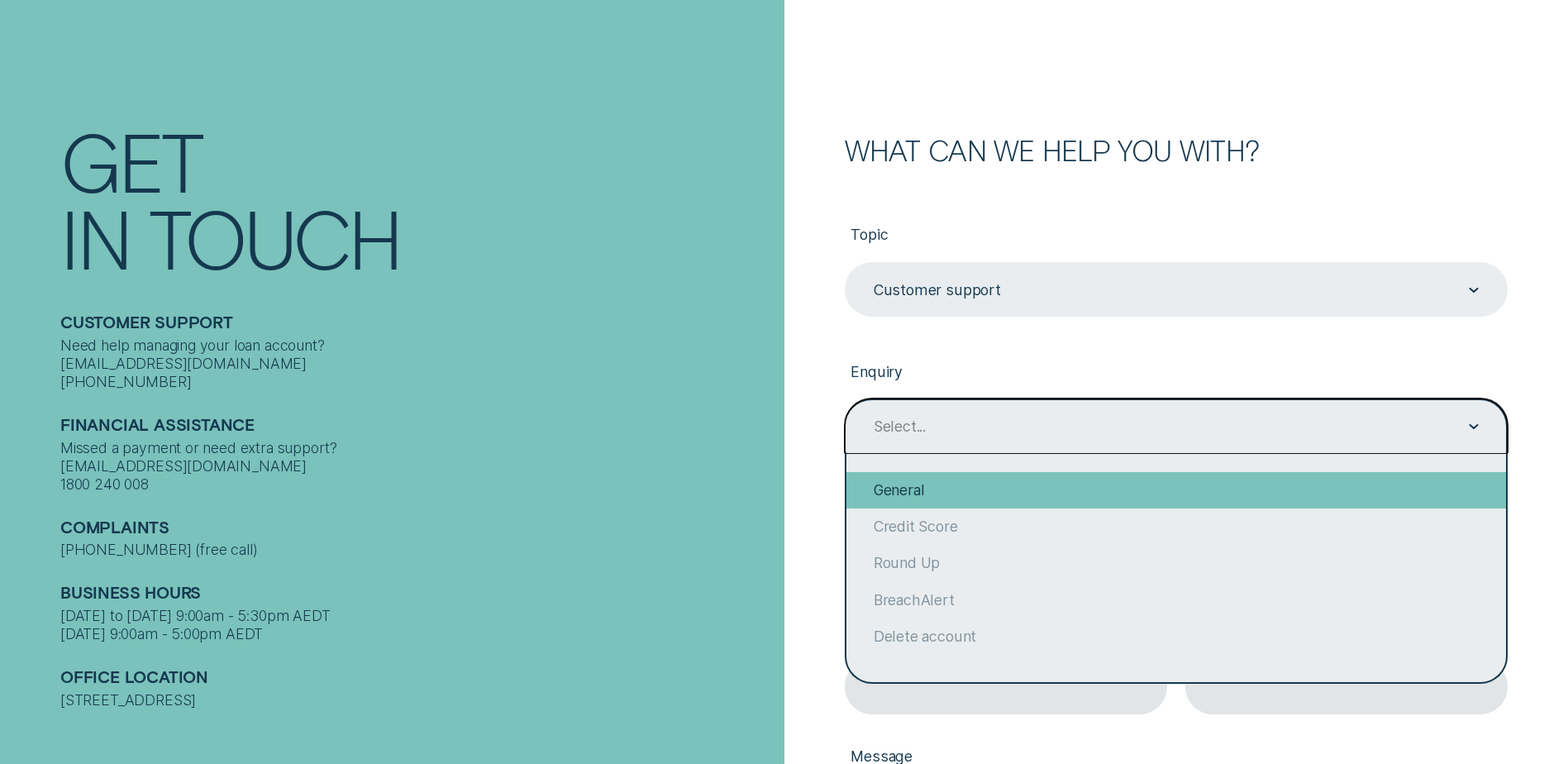
click at [949, 504] on div "General" at bounding box center [1176, 490] width 660 height 36
type input "General"
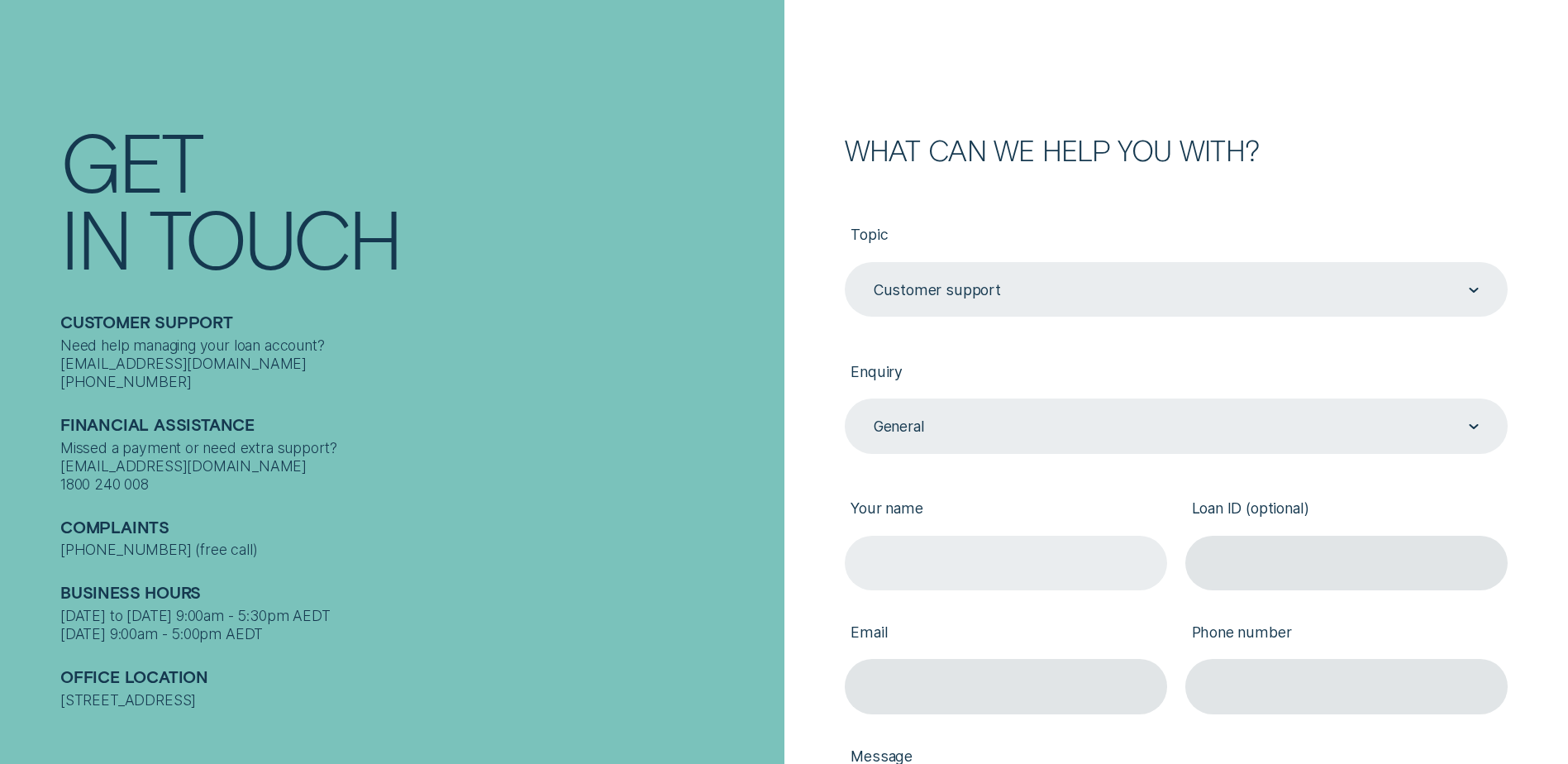
click at [954, 556] on input "Your name" at bounding box center [1006, 562] width 323 height 54
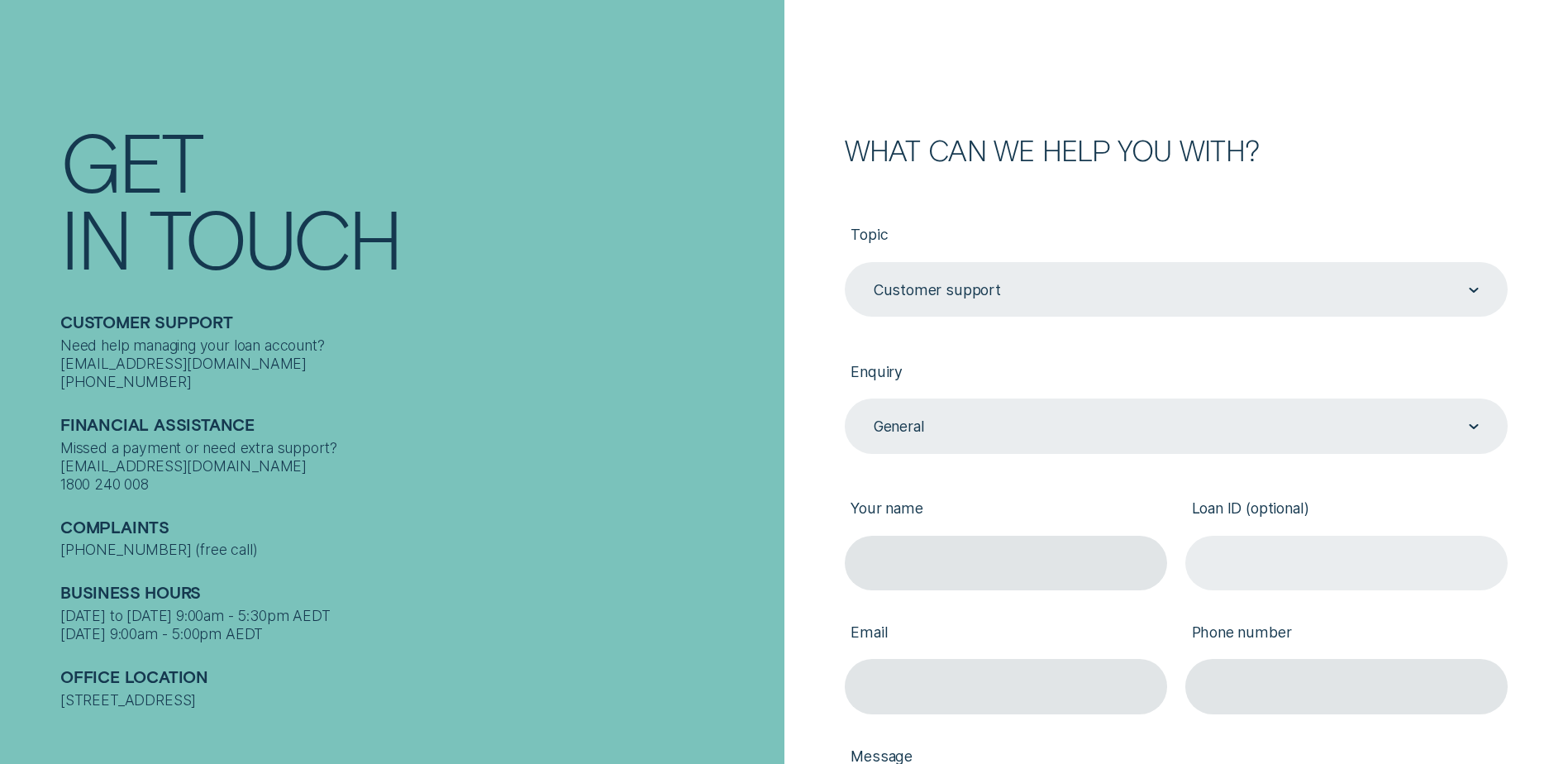
click at [1269, 552] on input "Loan ID (optional)" at bounding box center [1347, 562] width 323 height 54
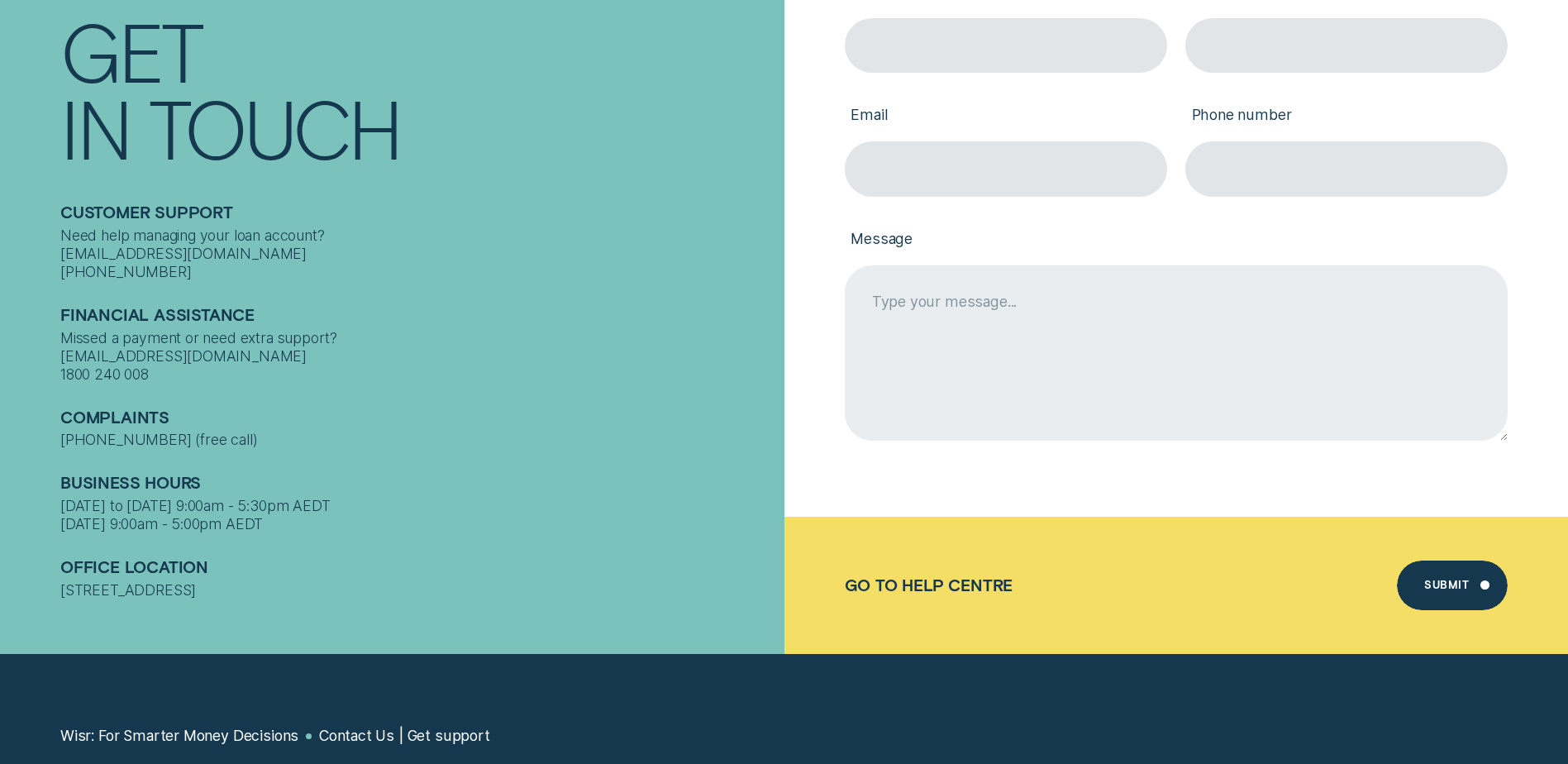
scroll to position [579, 0]
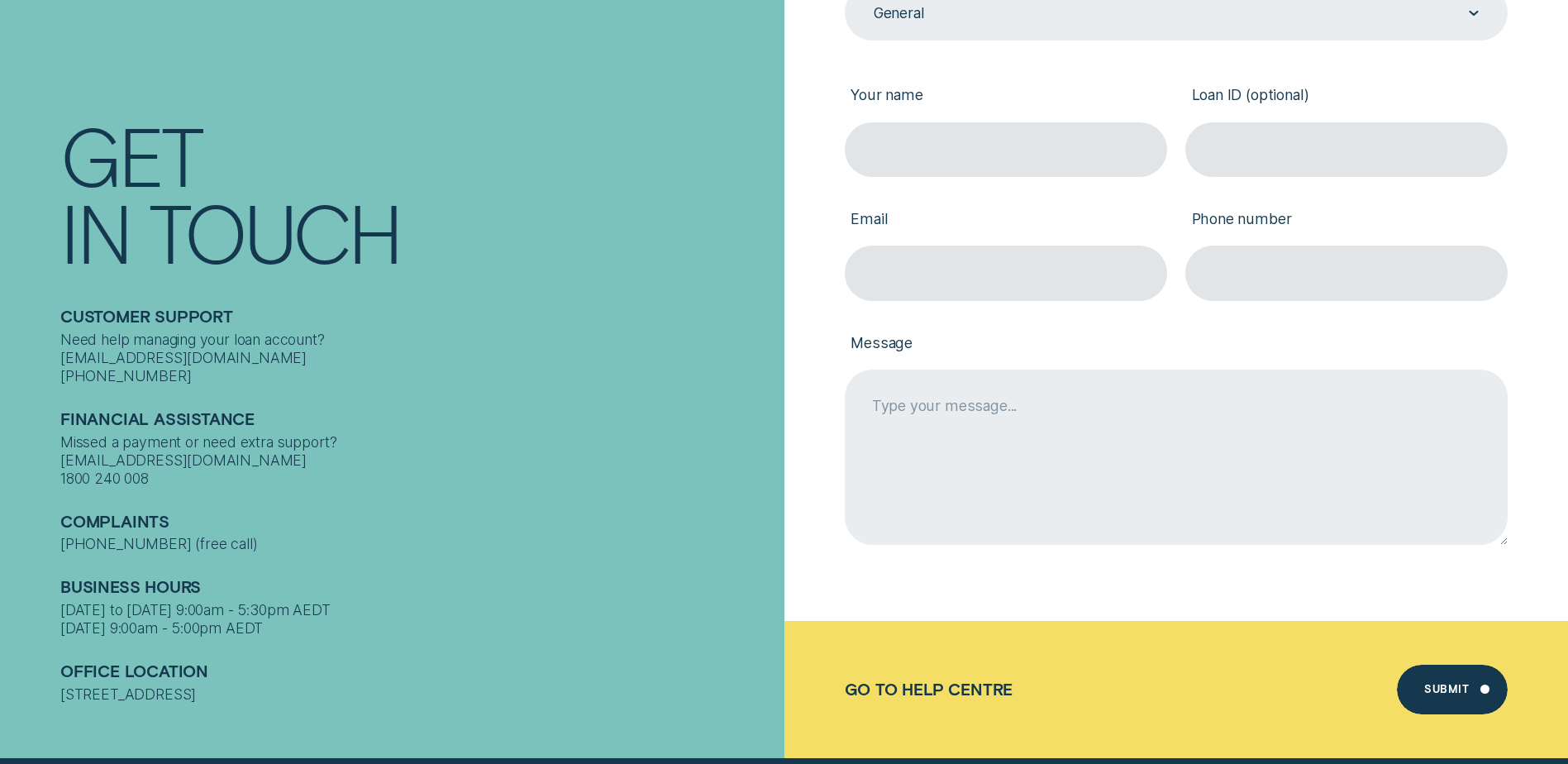
click at [1100, 419] on textarea "Message" at bounding box center [1176, 457] width 663 height 176
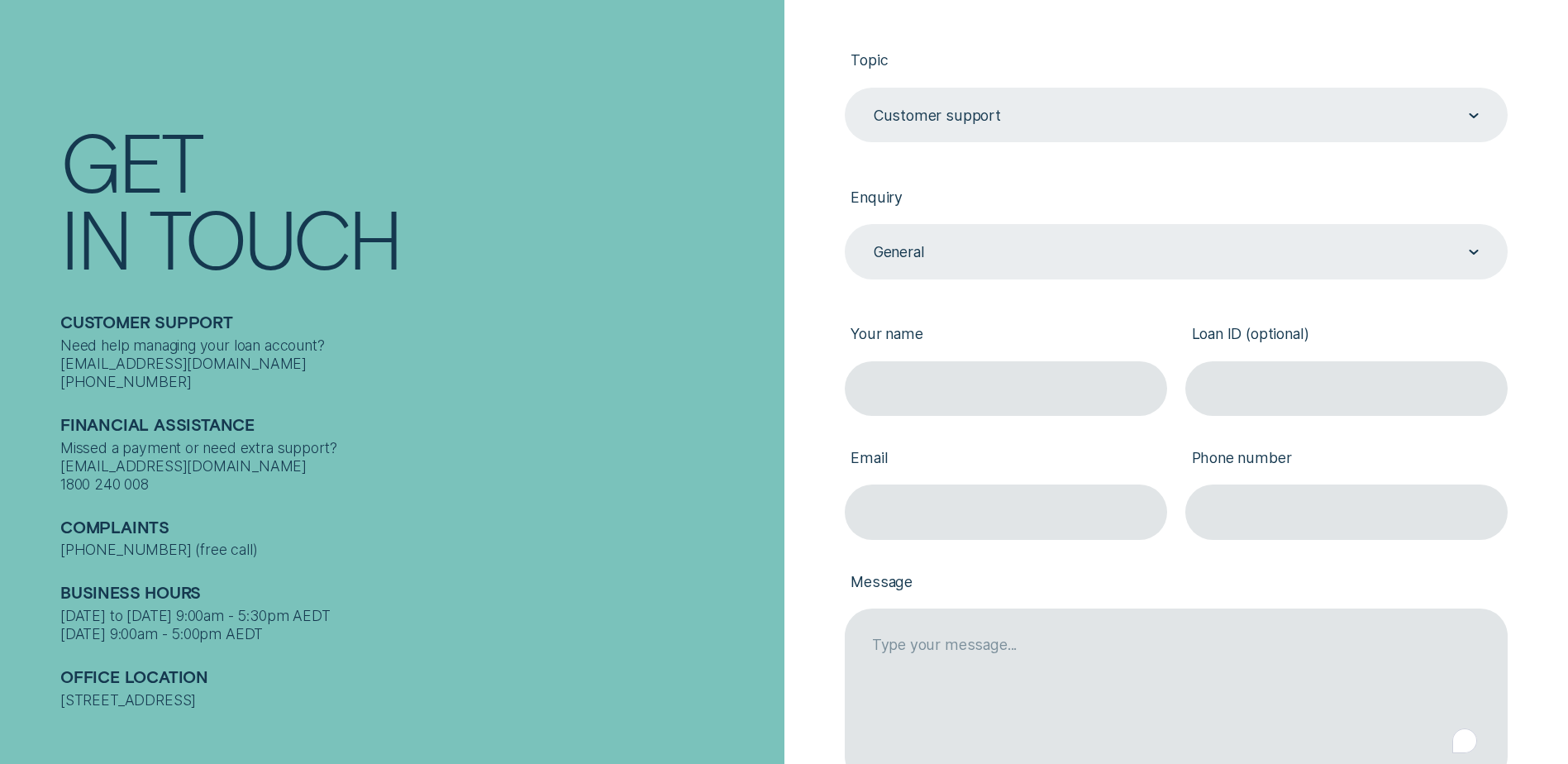
scroll to position [330, 0]
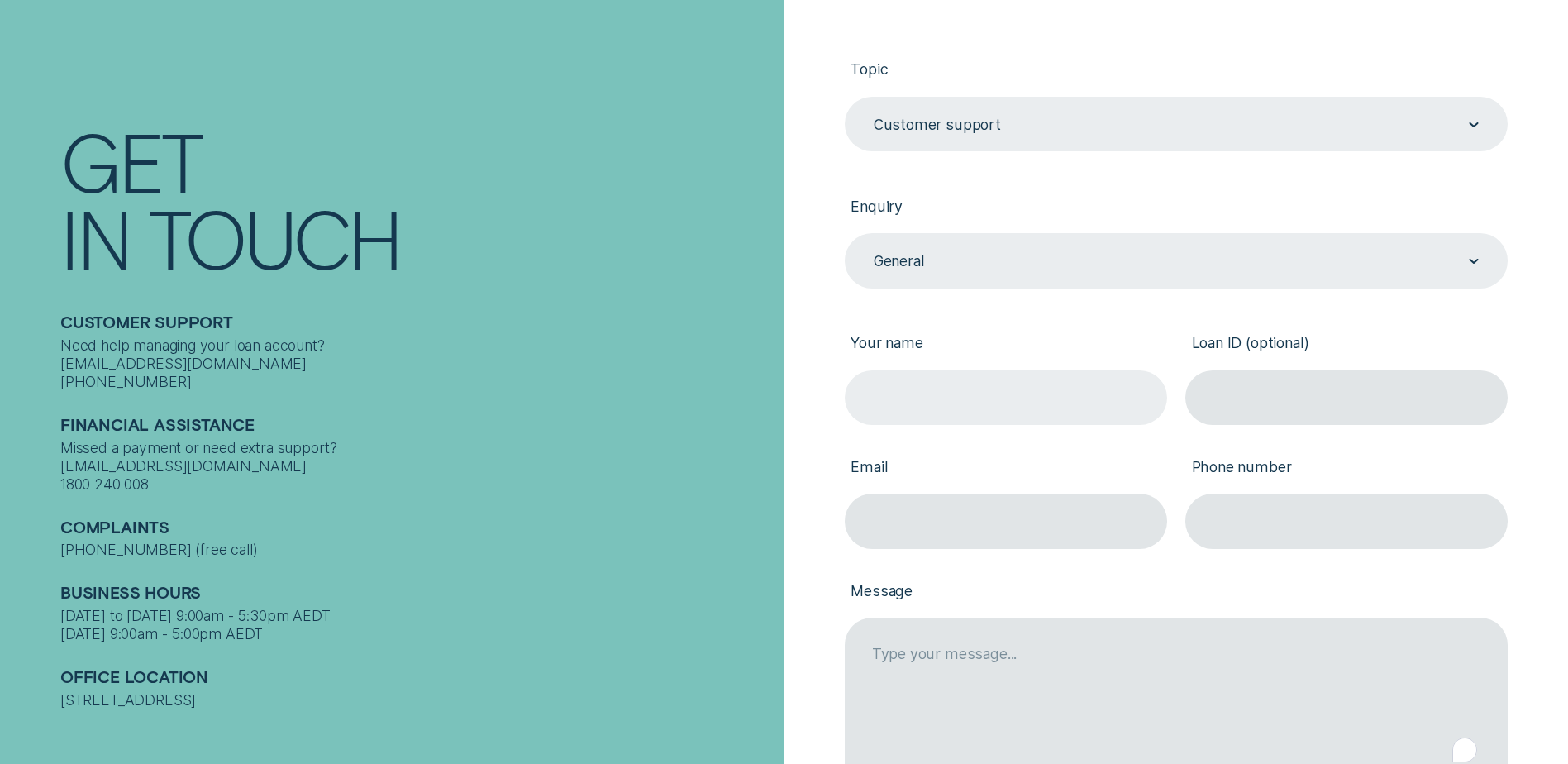
drag, startPoint x: 931, startPoint y: 381, endPoint x: 928, endPoint y: 372, distance: 9.5
click at [931, 380] on input "Your name" at bounding box center [1006, 397] width 323 height 54
type input "Fernando Ricardo Baptista Guerreiro De Sousa"
type input "ricsousa65@gmail.com"
type input "0431000558"
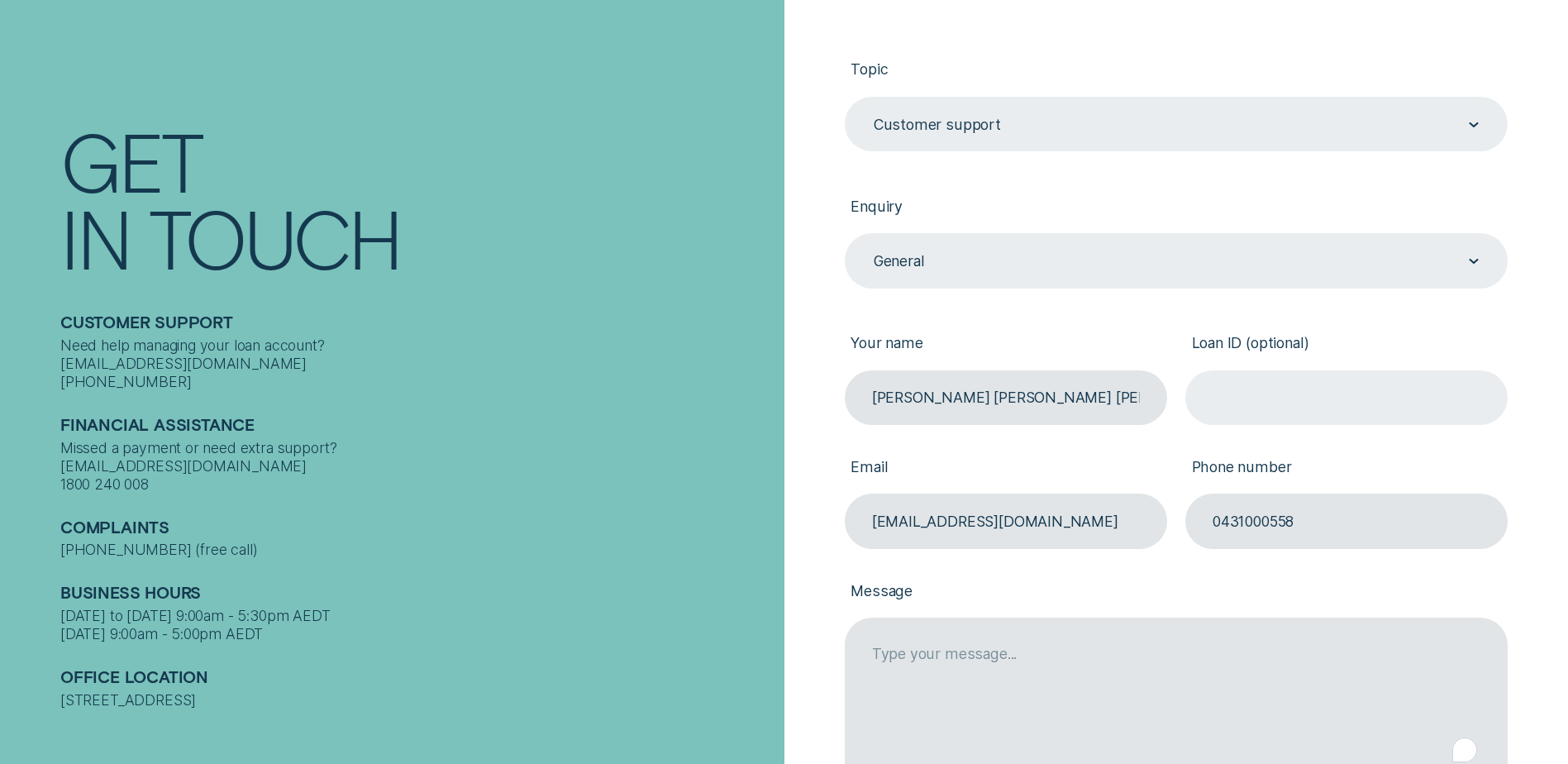
click at [1236, 406] on input "Loan ID (optional)" at bounding box center [1347, 397] width 323 height 54
paste input "https://dashboard.wisr.com.au/"
type input "https://dashboard.wisr.com.au/"
drag, startPoint x: 1445, startPoint y: 388, endPoint x: 1203, endPoint y: 402, distance: 242.4
click at [1203, 402] on input "https://dashboard.wisr.com.au/" at bounding box center [1347, 397] width 323 height 54
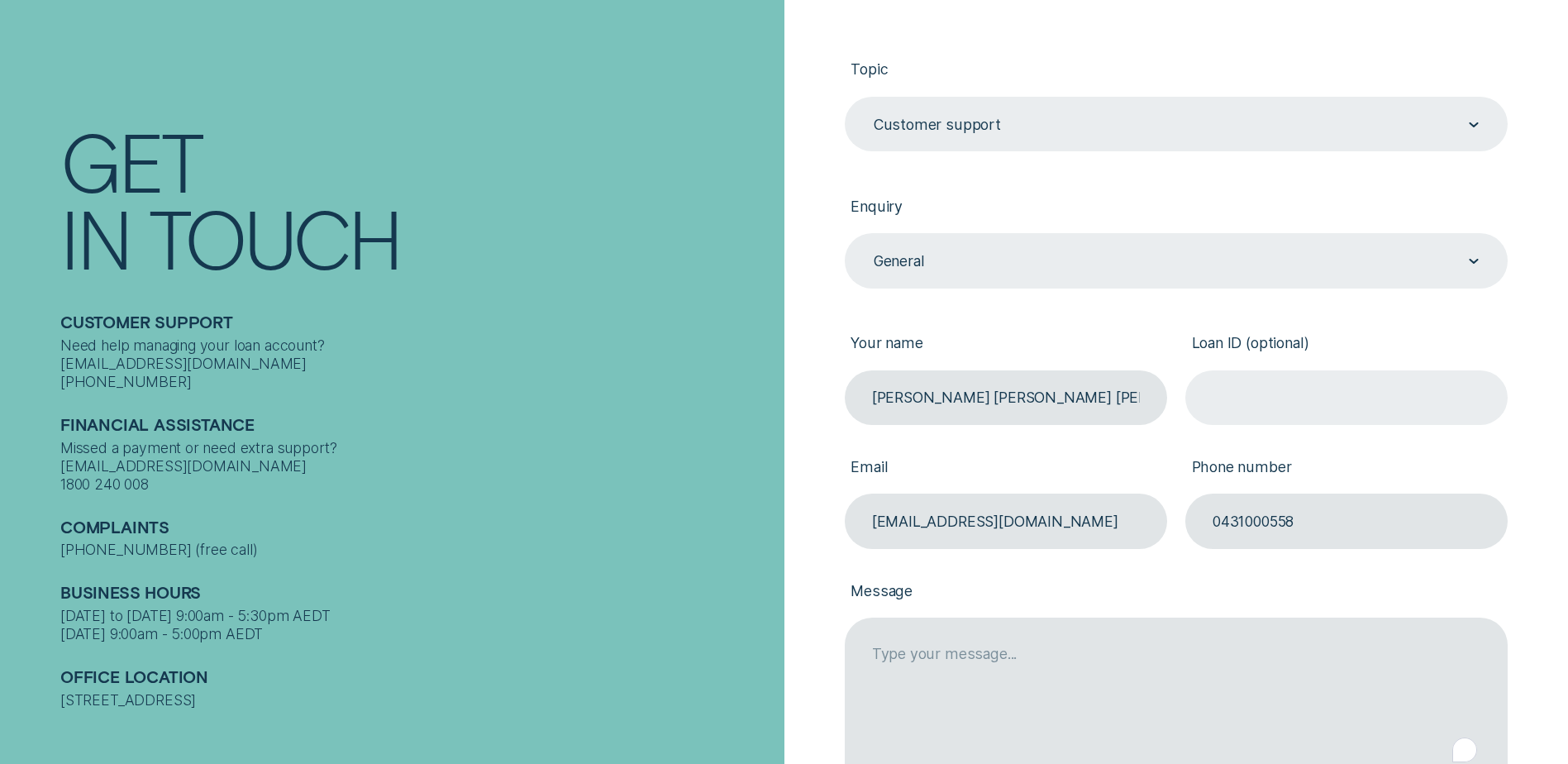
click at [1232, 401] on input "Loan ID (optional)" at bounding box center [1347, 397] width 323 height 54
paste input "329299"
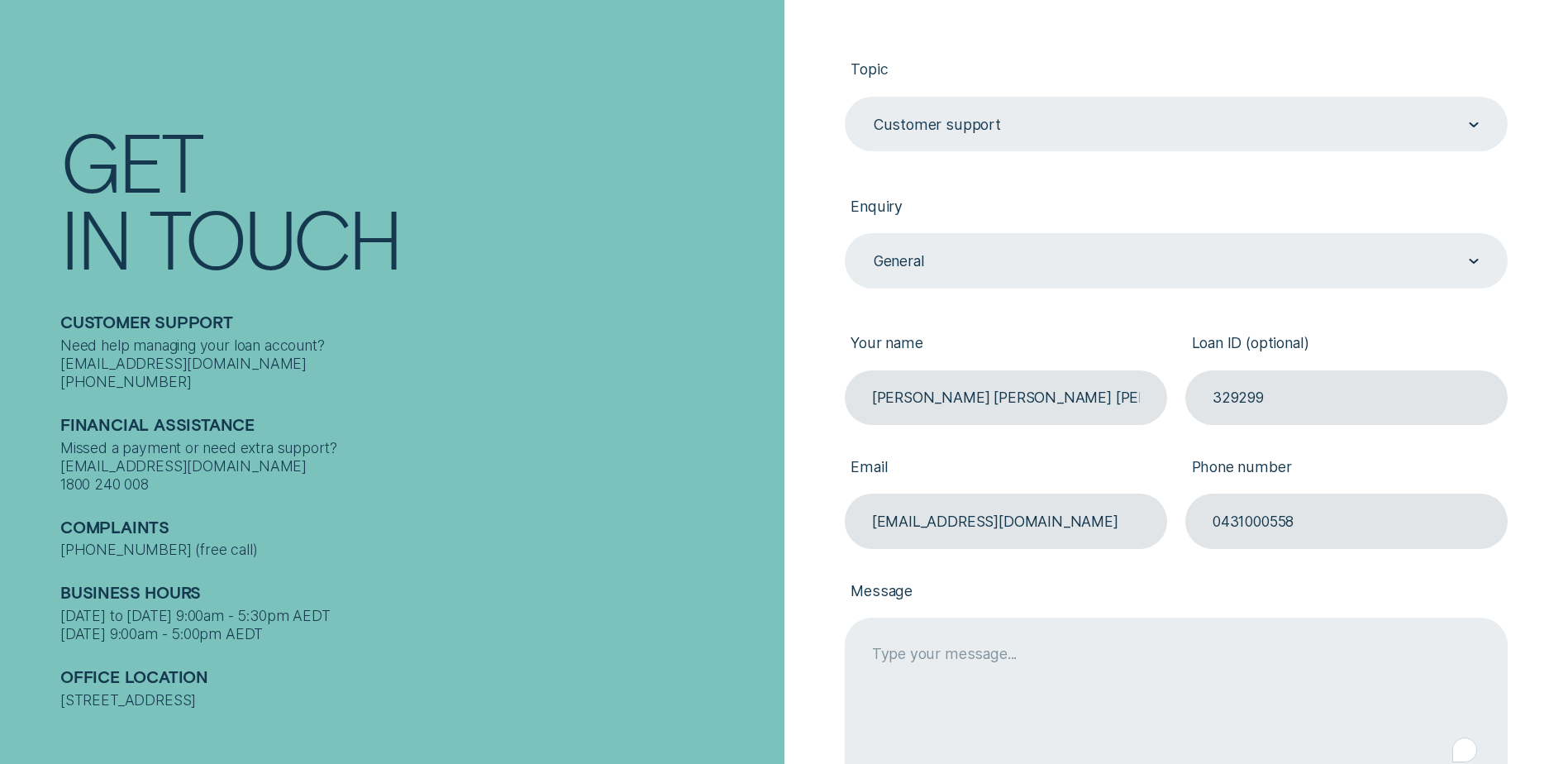
type input "329299"
click at [937, 662] on textarea "Message" at bounding box center [1176, 704] width 663 height 176
drag, startPoint x: 923, startPoint y: 655, endPoint x: 877, endPoint y: 654, distance: 46.0
click at [877, 654] on textarea "Change my current mobile number from 0" at bounding box center [1176, 704] width 663 height 176
click at [1164, 656] on textarea "Update my current mobile number from 0" at bounding box center [1176, 704] width 663 height 176
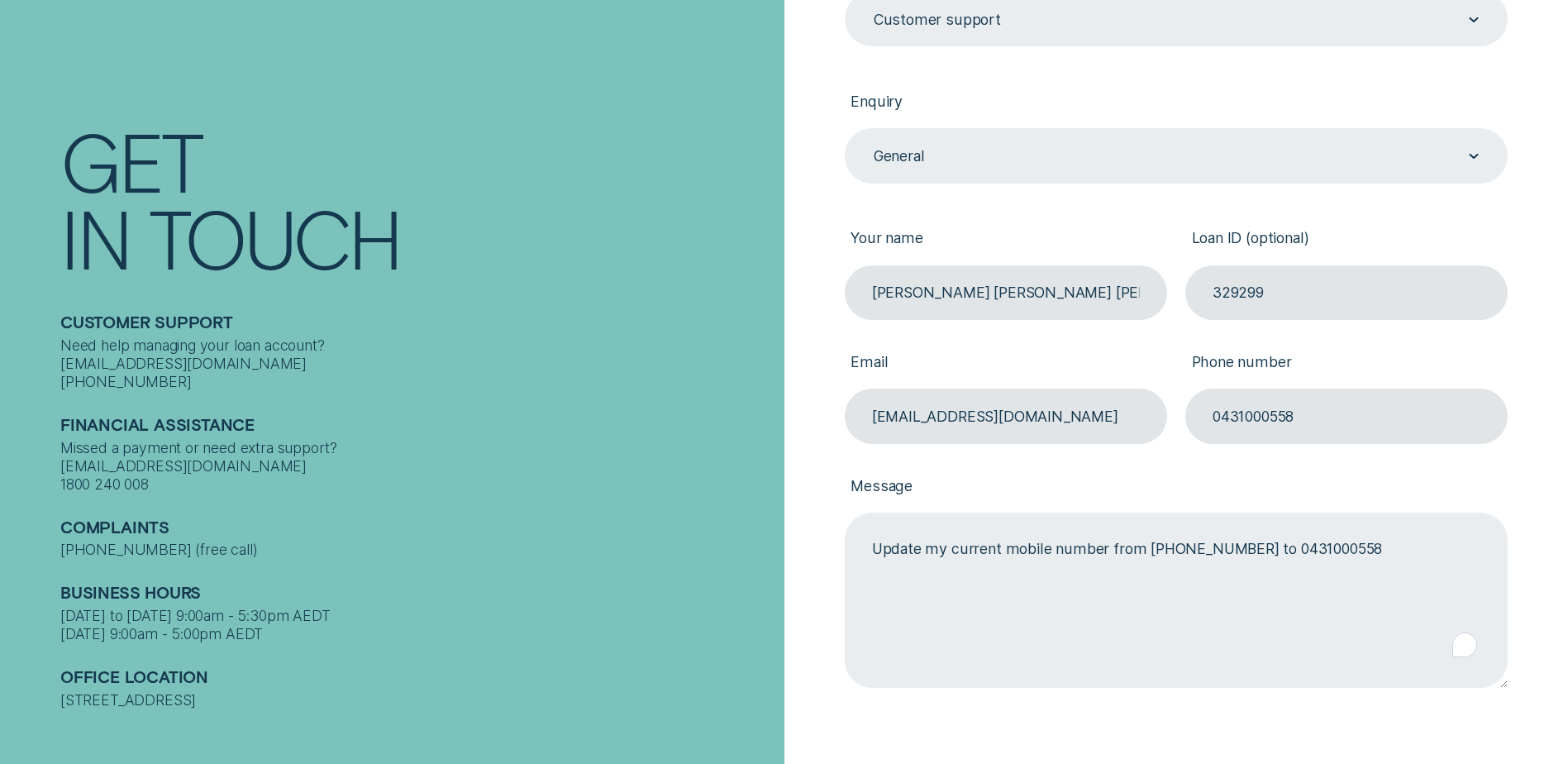
scroll to position [744, 0]
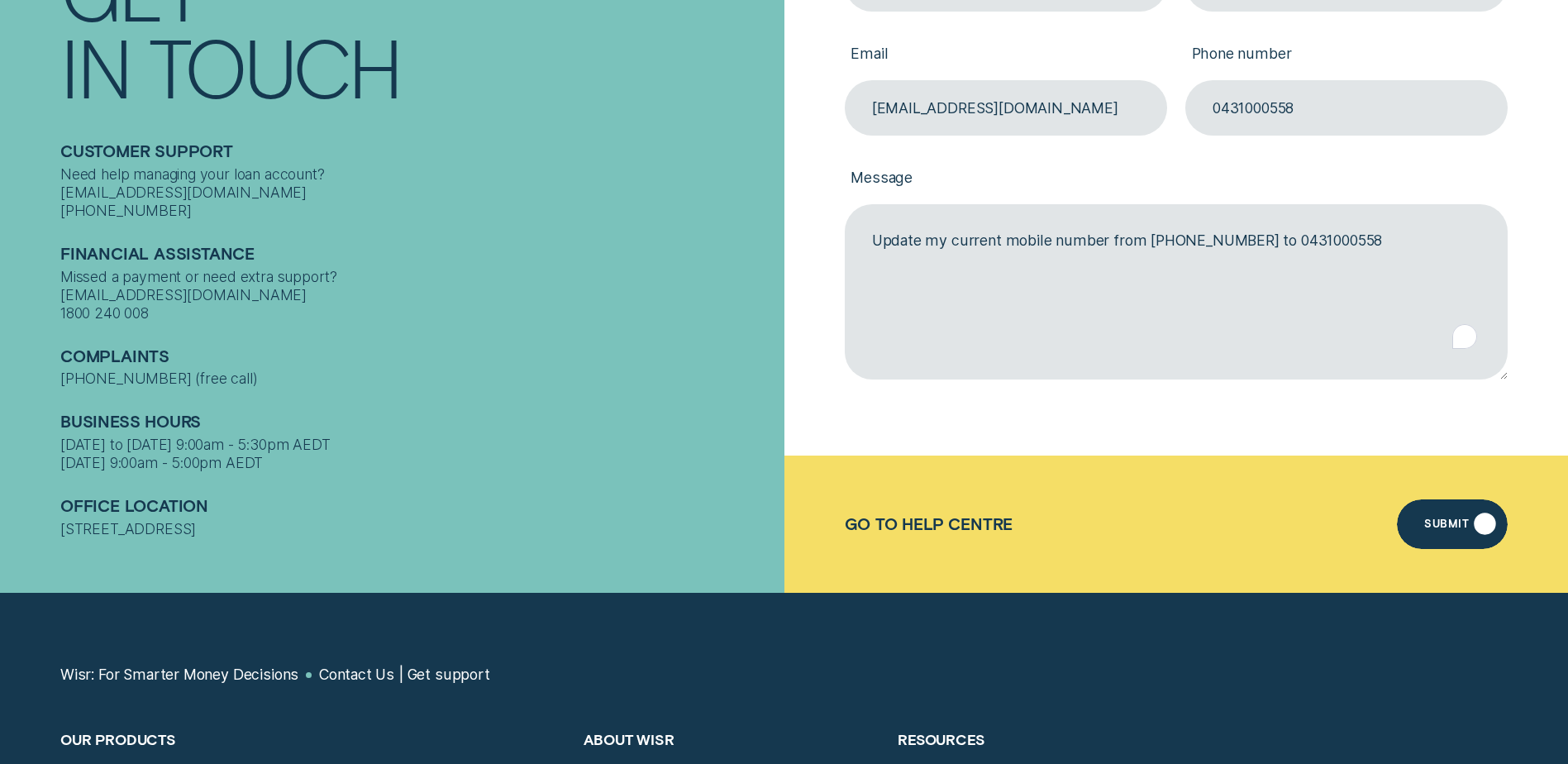
type textarea "Update my current mobile number from 0478305007 to 0431000558"
click at [1440, 528] on div "Submit" at bounding box center [1446, 526] width 45 height 9
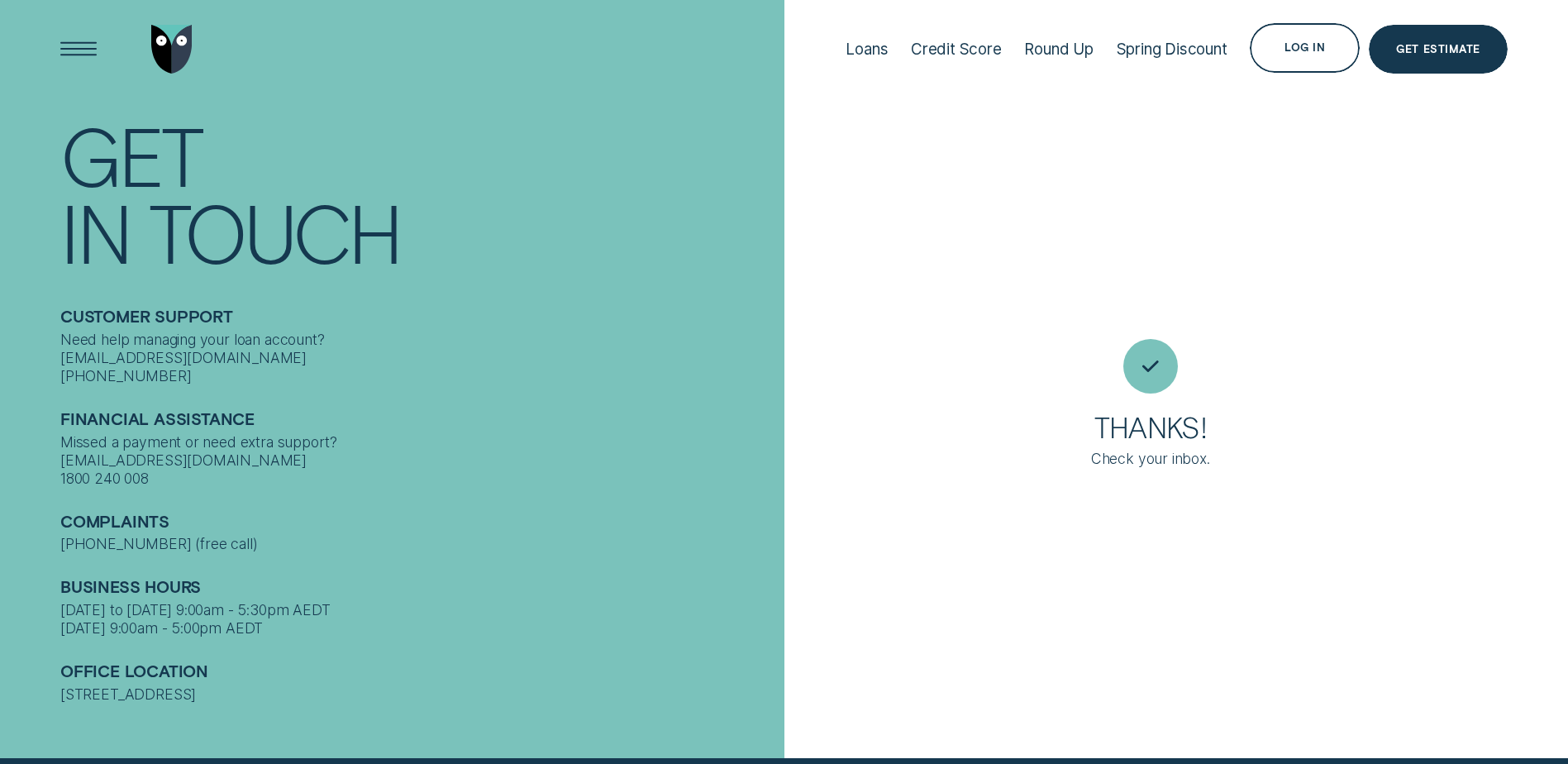
scroll to position [0, 0]
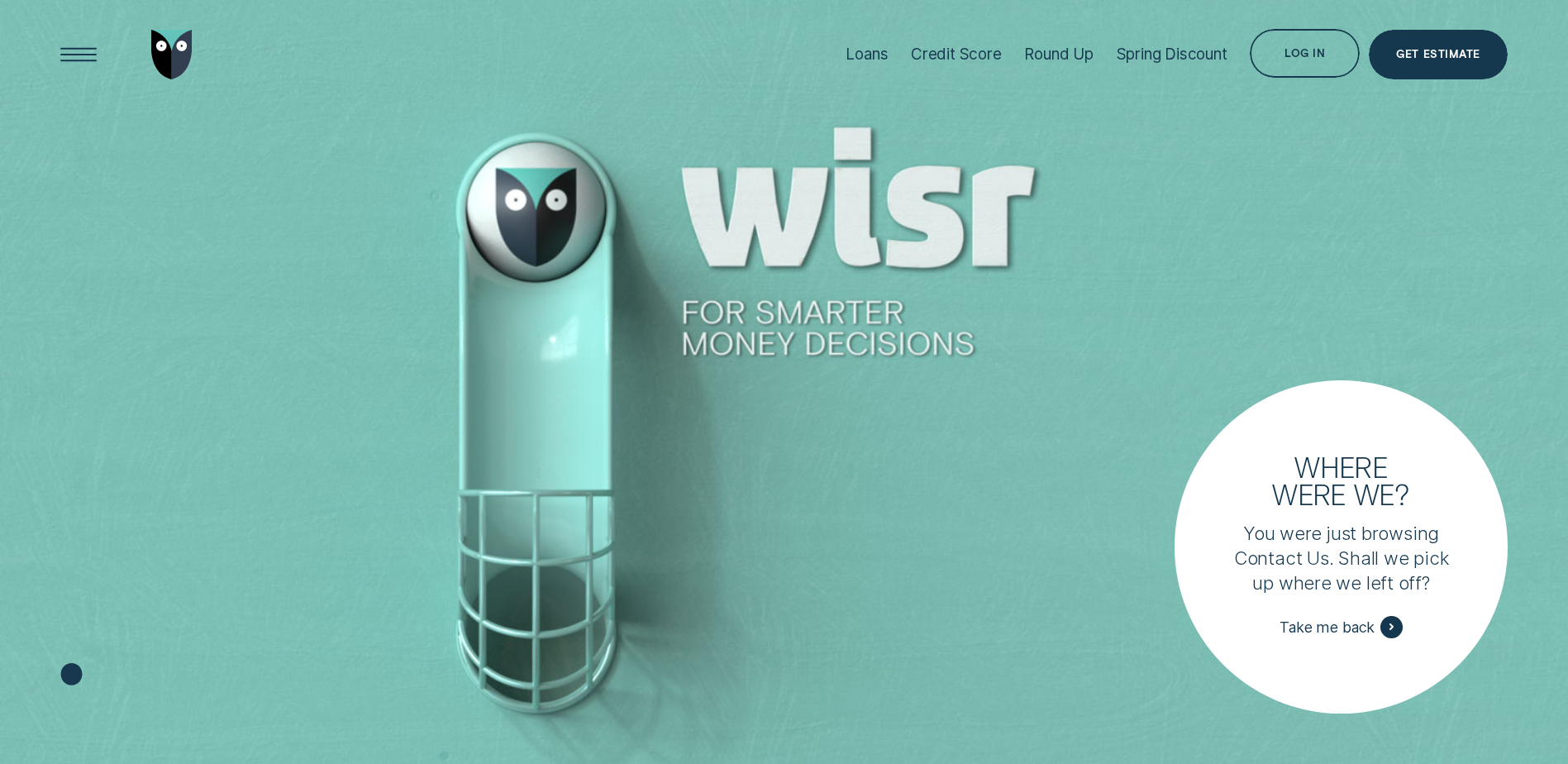
click at [1482, 203] on div at bounding box center [784, 382] width 1568 height 764
